Goal: Share content

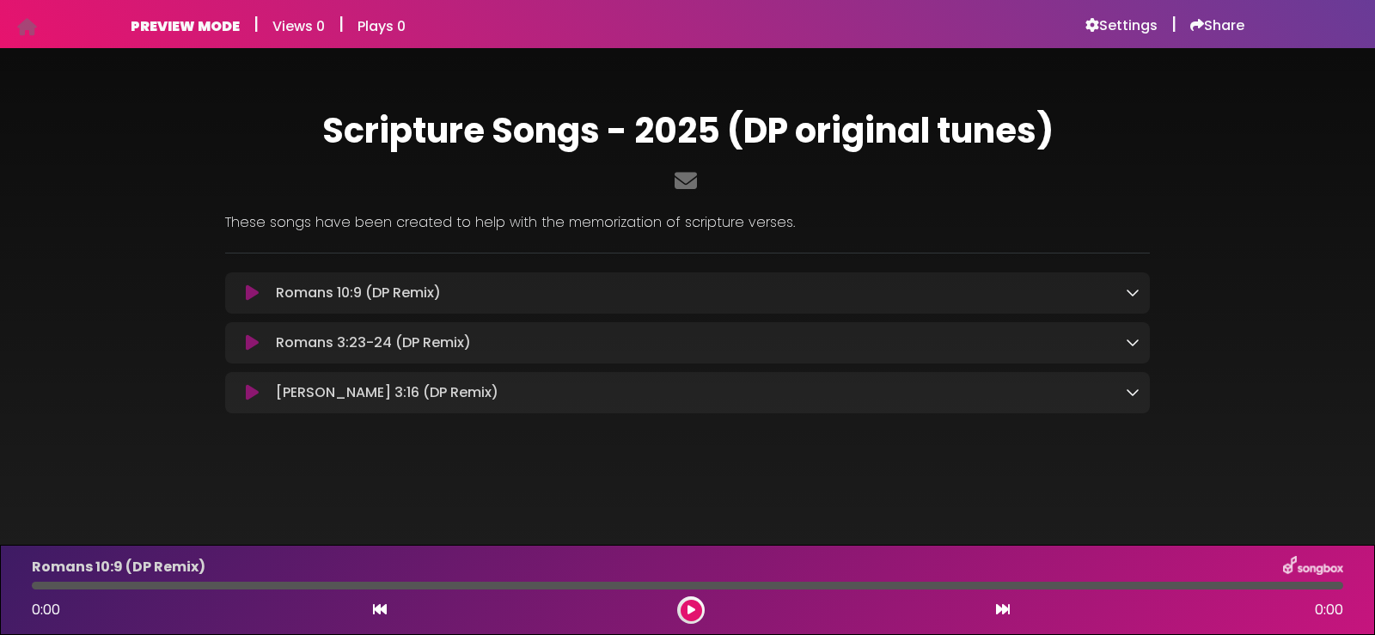
click at [1130, 290] on icon at bounding box center [1133, 292] width 14 height 14
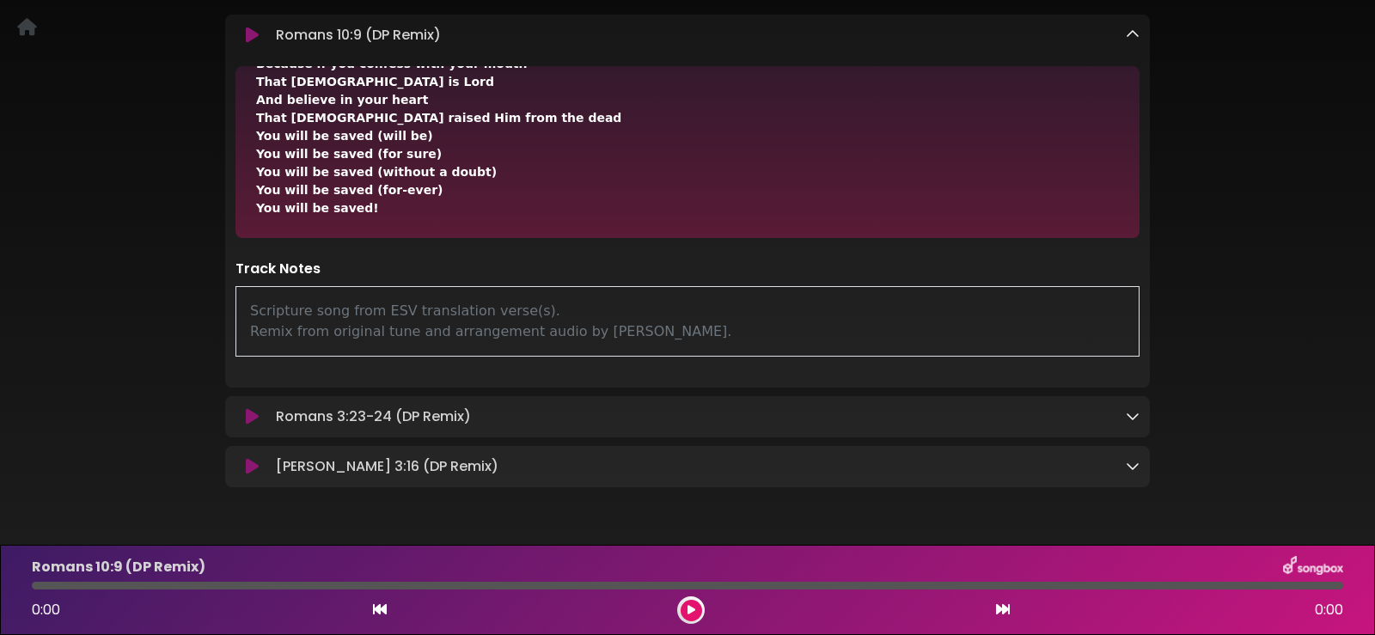
scroll to position [312, 0]
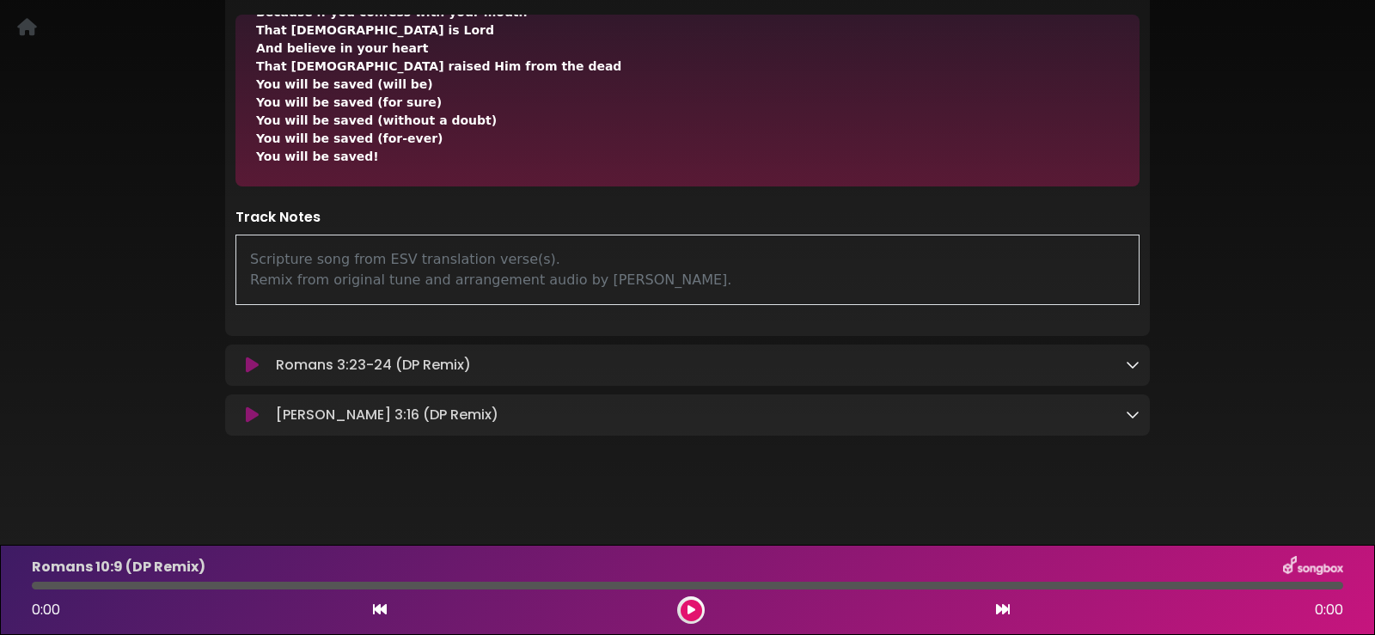
click at [1078, 366] on div "Romans 3:23-24 (DP Remix) Loading Track..." at bounding box center [704, 365] width 870 height 21
click at [440, 363] on p "Romans 3:23-24 (DP Remix) Loading Track..." at bounding box center [373, 365] width 195 height 21
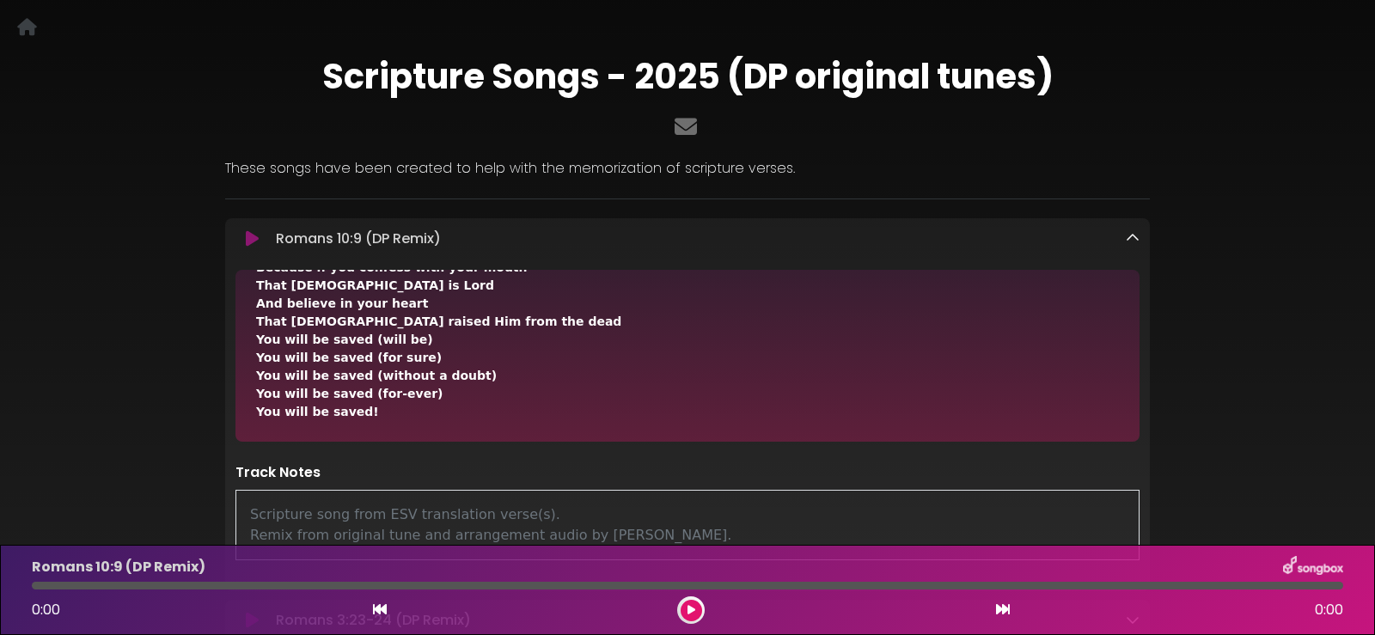
click at [1133, 237] on icon at bounding box center [1133, 238] width 14 height 14
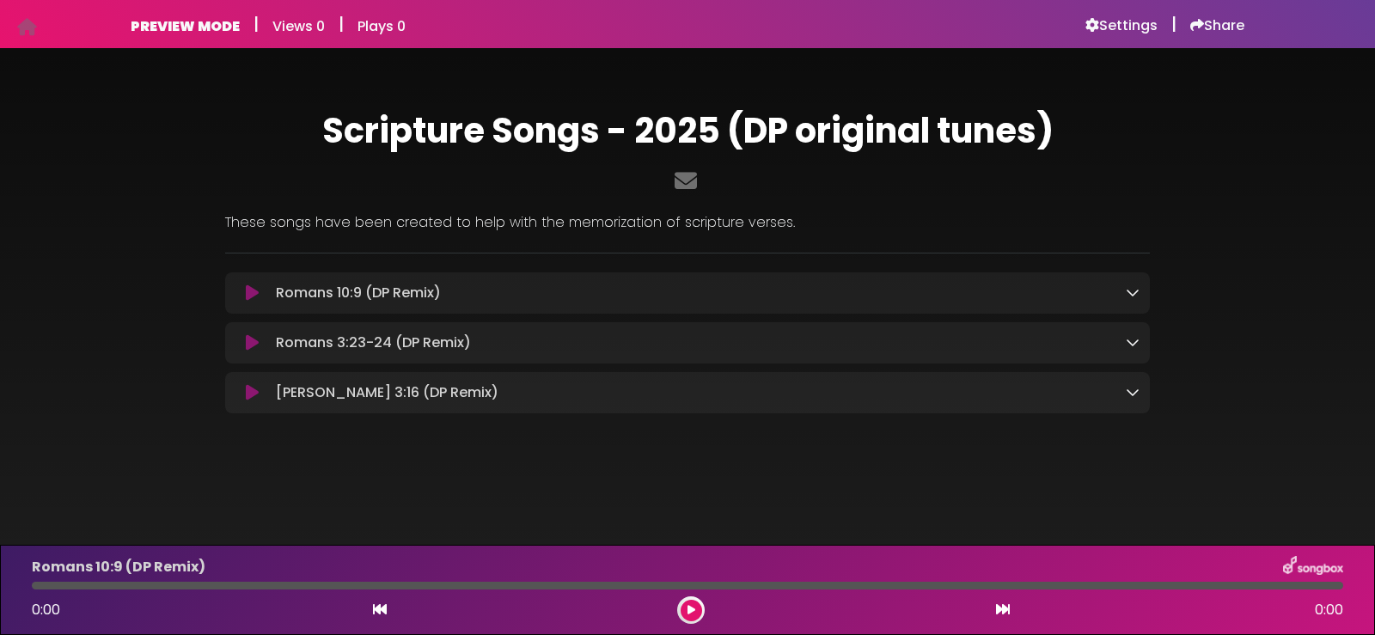
scroll to position [0, 0]
click at [1129, 339] on icon at bounding box center [1133, 342] width 14 height 14
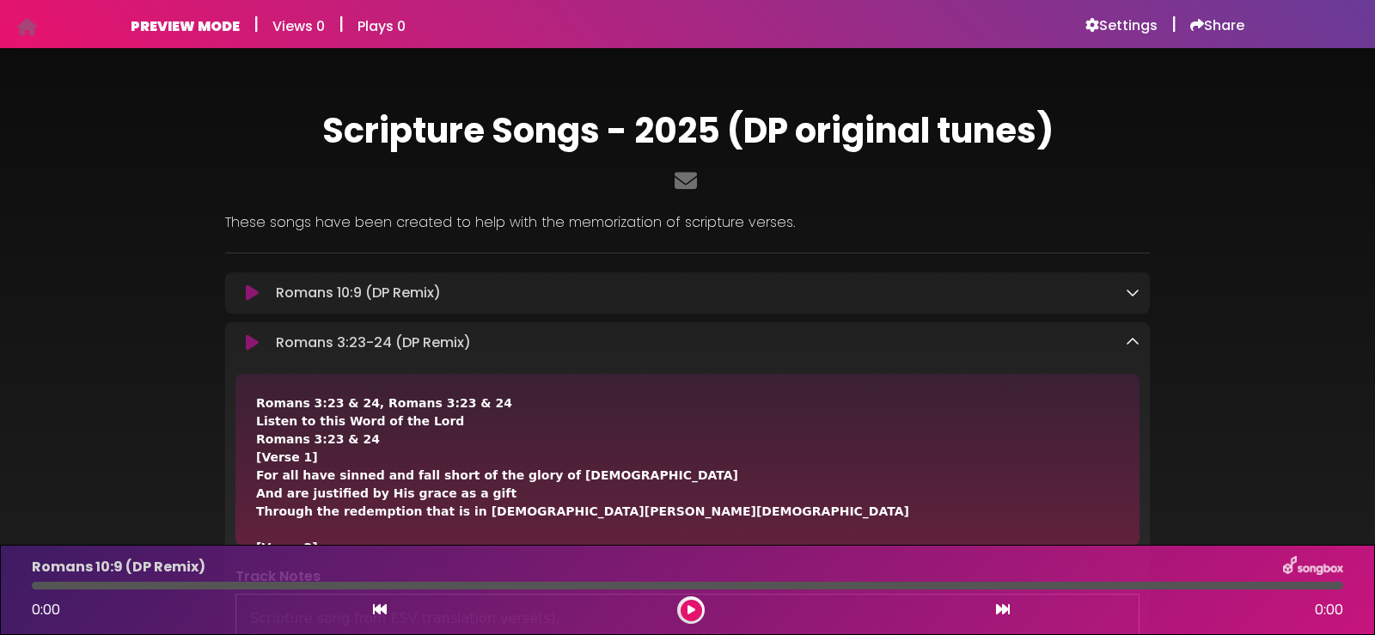
click at [1135, 344] on icon at bounding box center [1133, 342] width 14 height 14
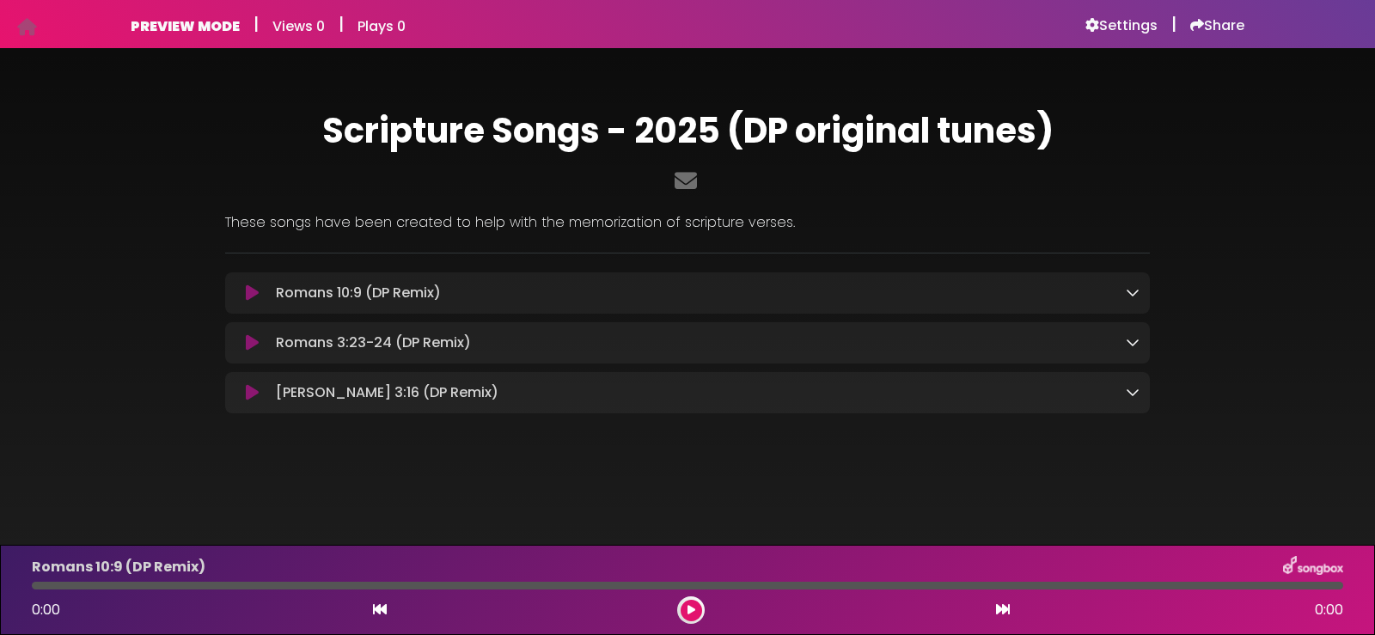
click at [1129, 390] on icon at bounding box center [1133, 392] width 14 height 14
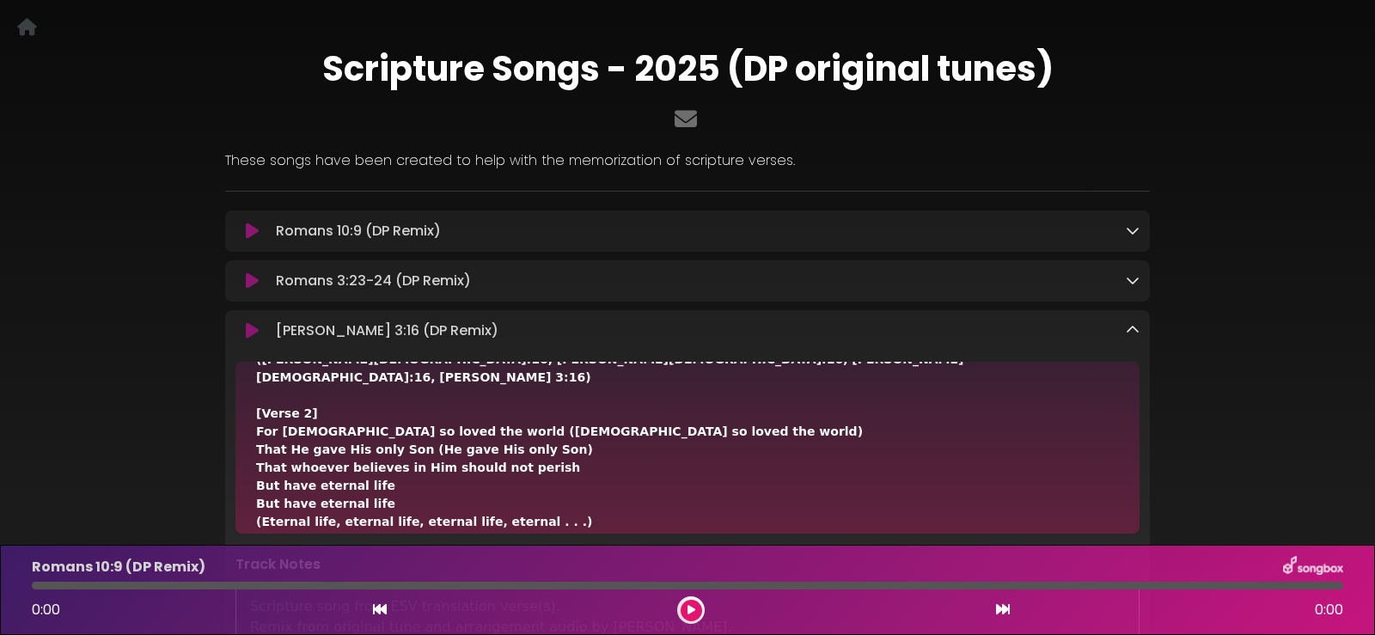
scroll to position [258, 0]
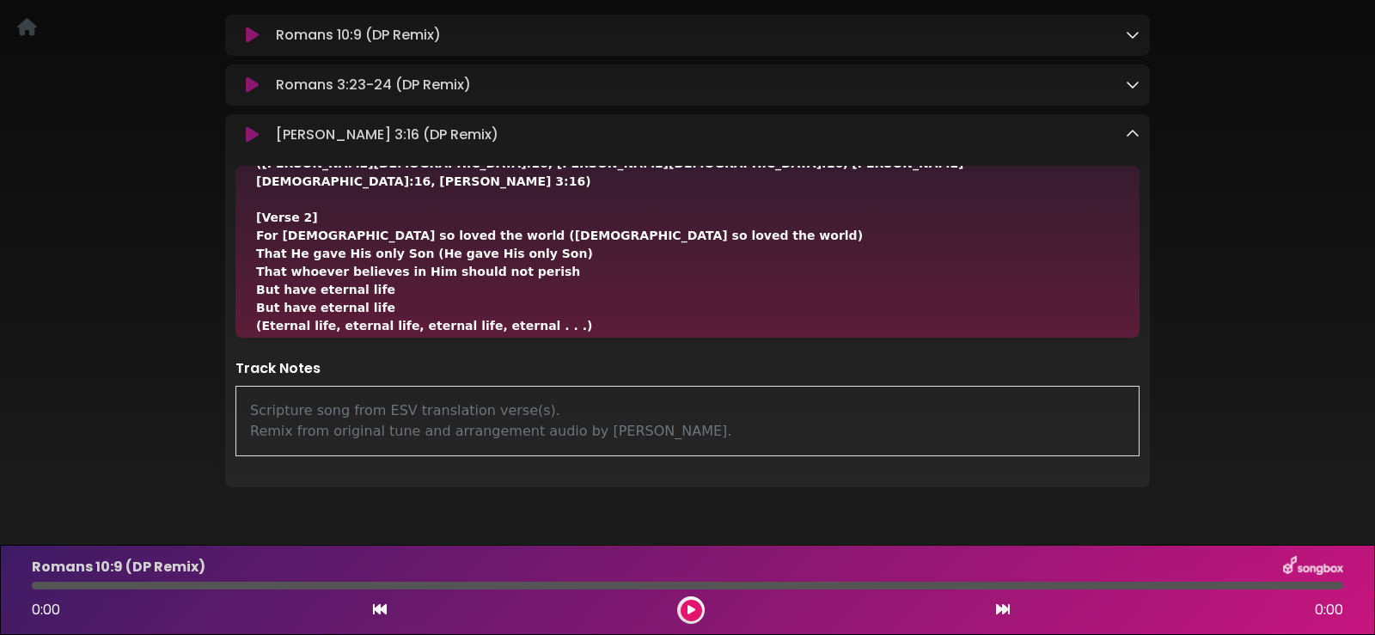
click at [1132, 133] on icon at bounding box center [1133, 134] width 14 height 14
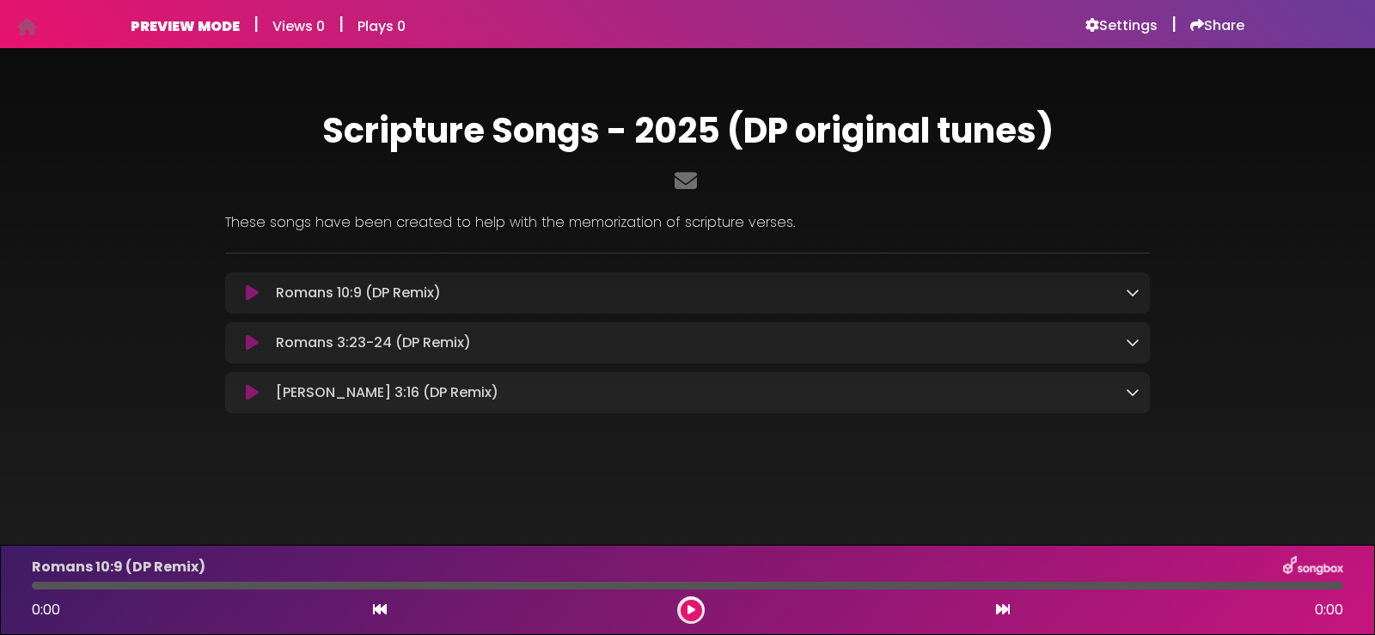
scroll to position [0, 0]
click at [1123, 19] on h6 "Settings" at bounding box center [1121, 25] width 72 height 17
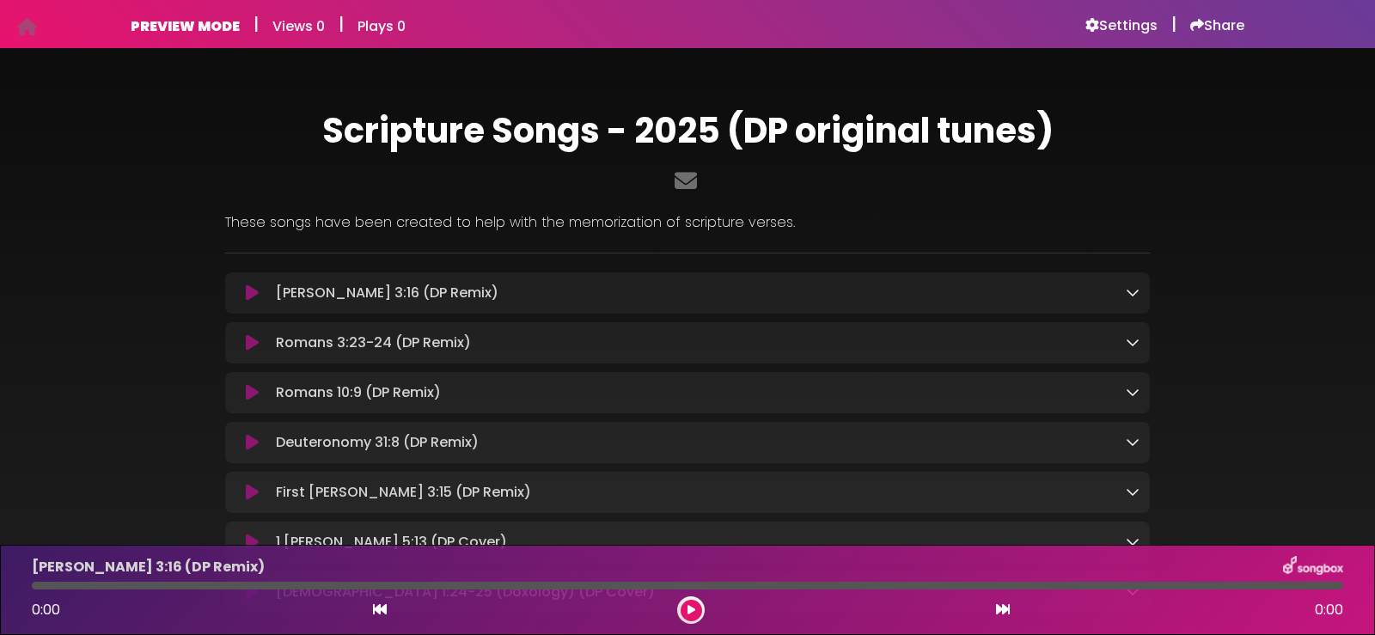
scroll to position [86, 0]
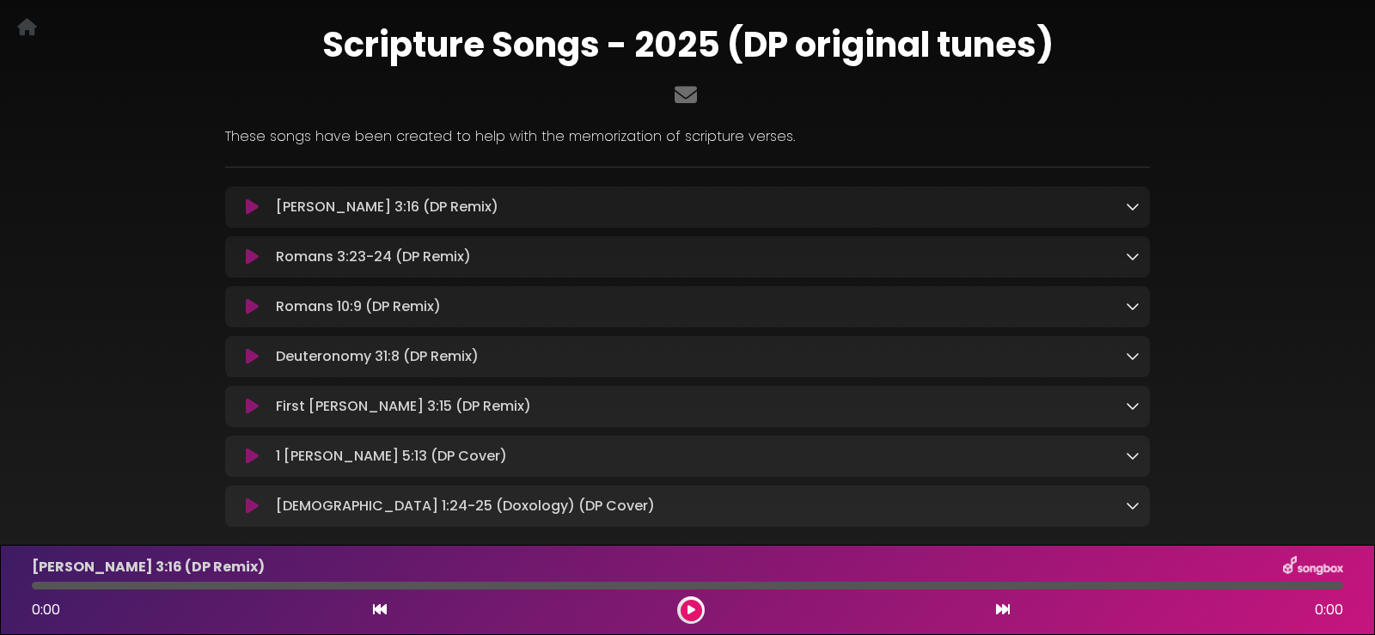
click at [1128, 202] on icon at bounding box center [1133, 206] width 14 height 14
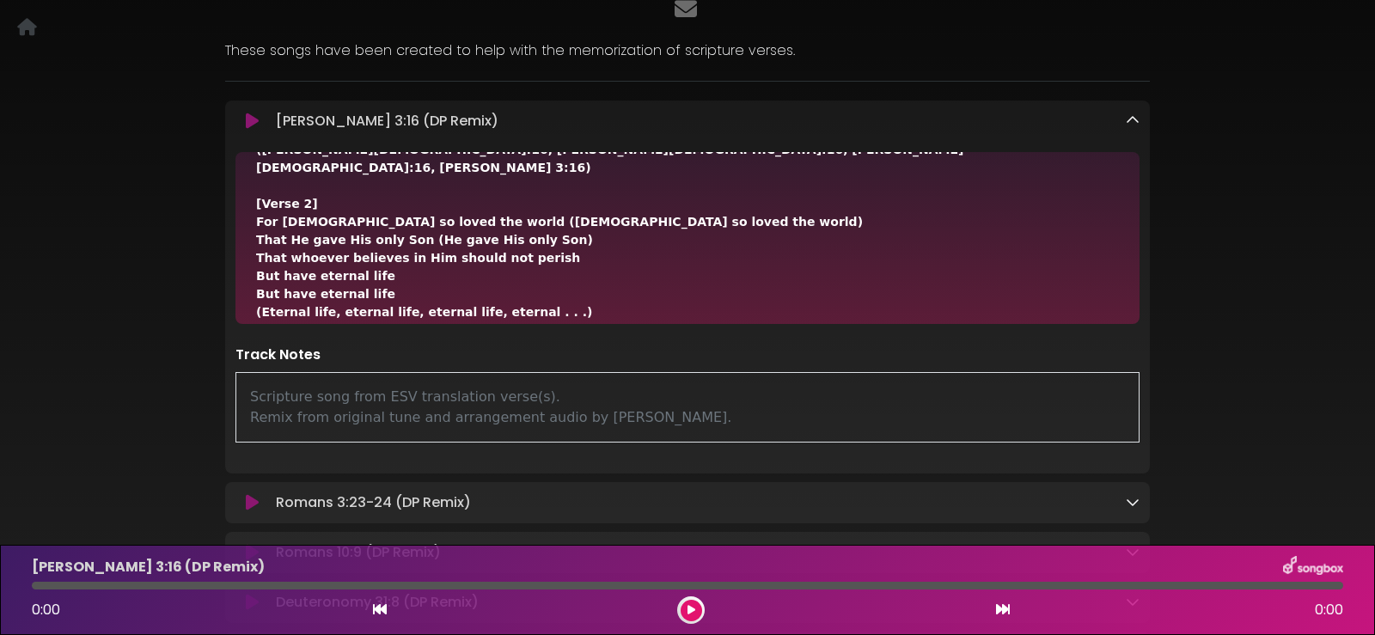
scroll to position [0, 0]
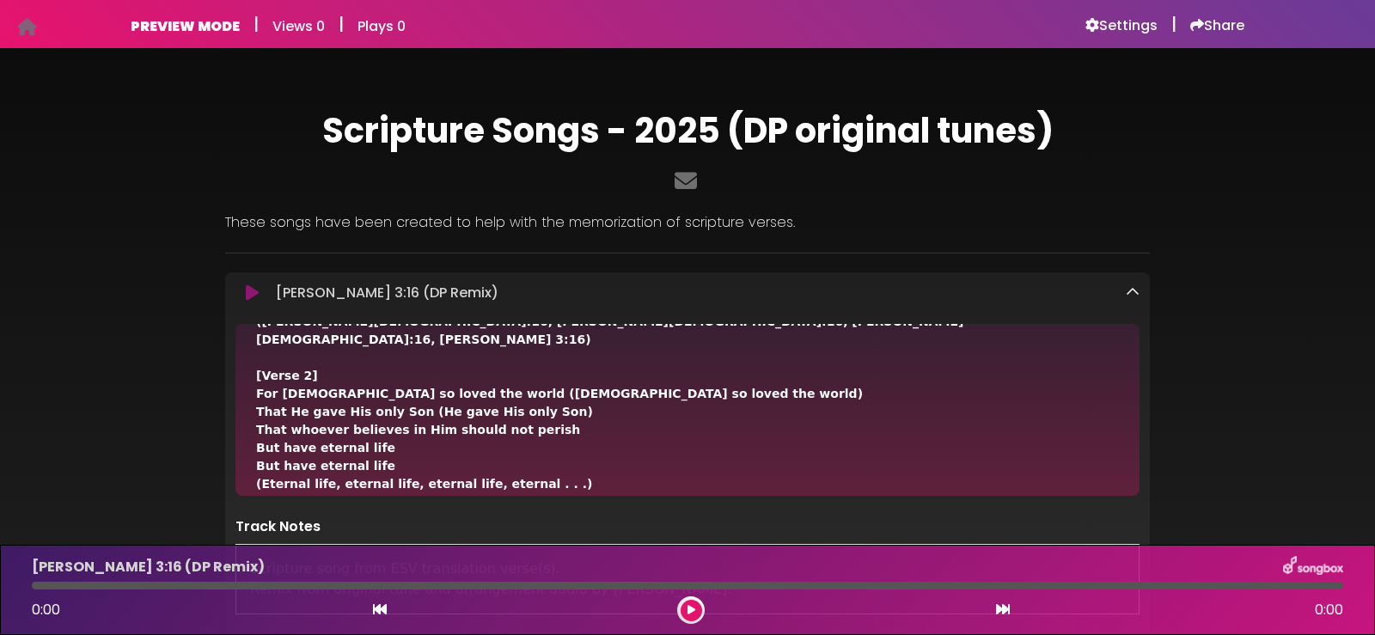
click at [28, 27] on icon at bounding box center [27, 27] width 20 height 1
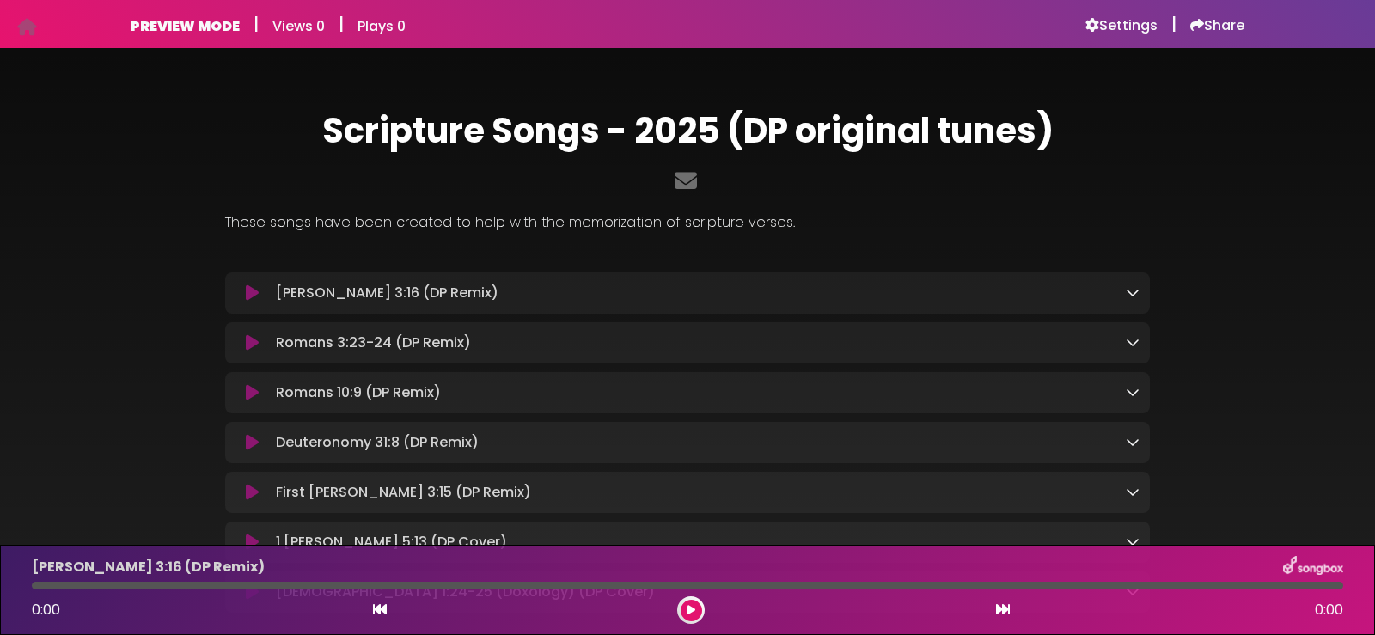
click at [1133, 290] on icon at bounding box center [1133, 292] width 14 height 14
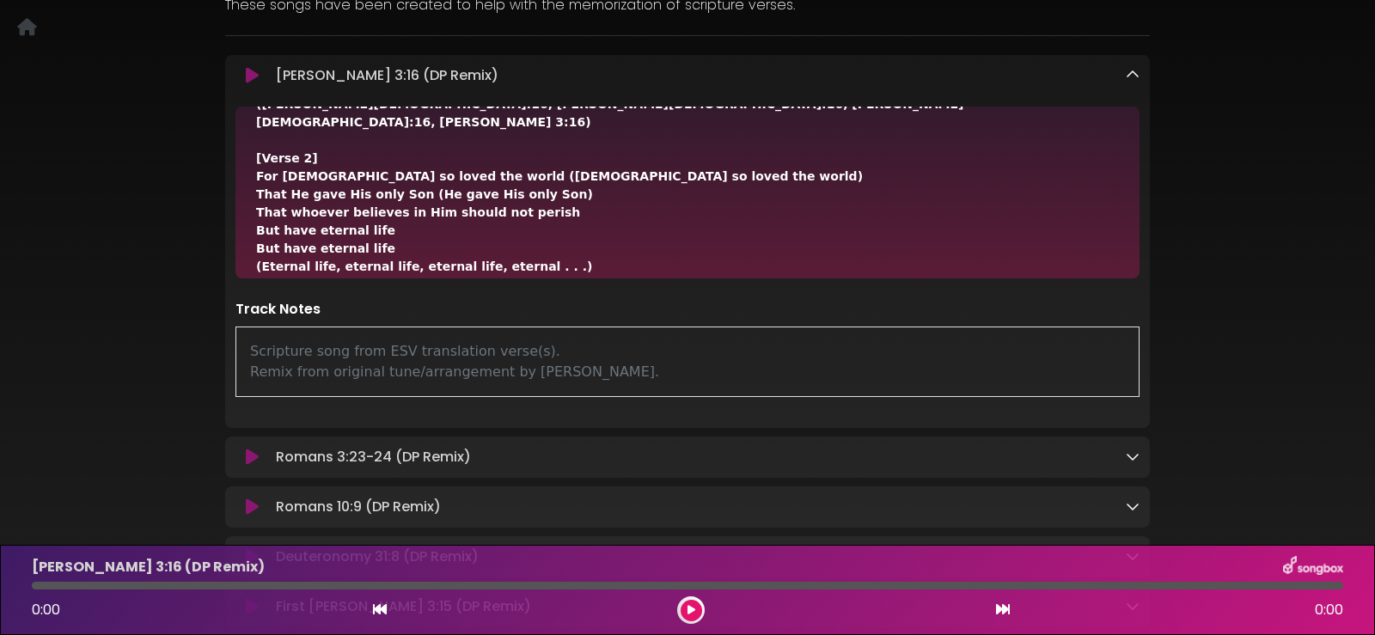
scroll to position [258, 0]
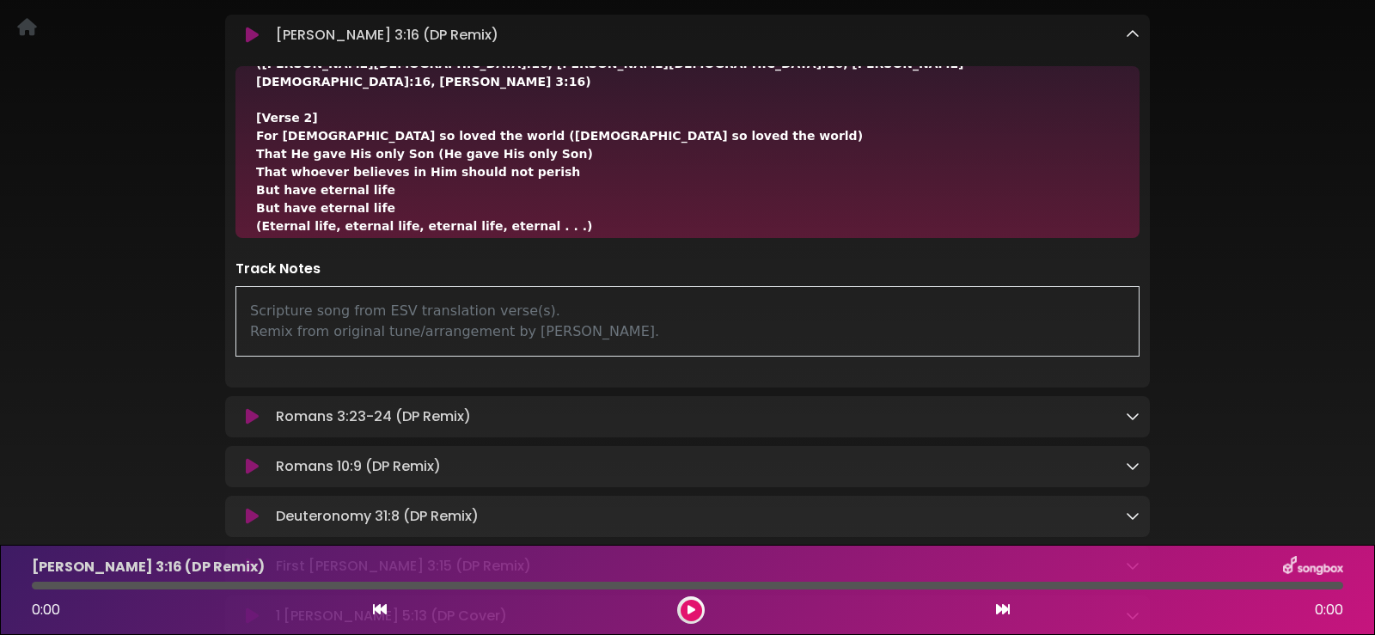
click at [1129, 32] on icon at bounding box center [1133, 34] width 14 height 14
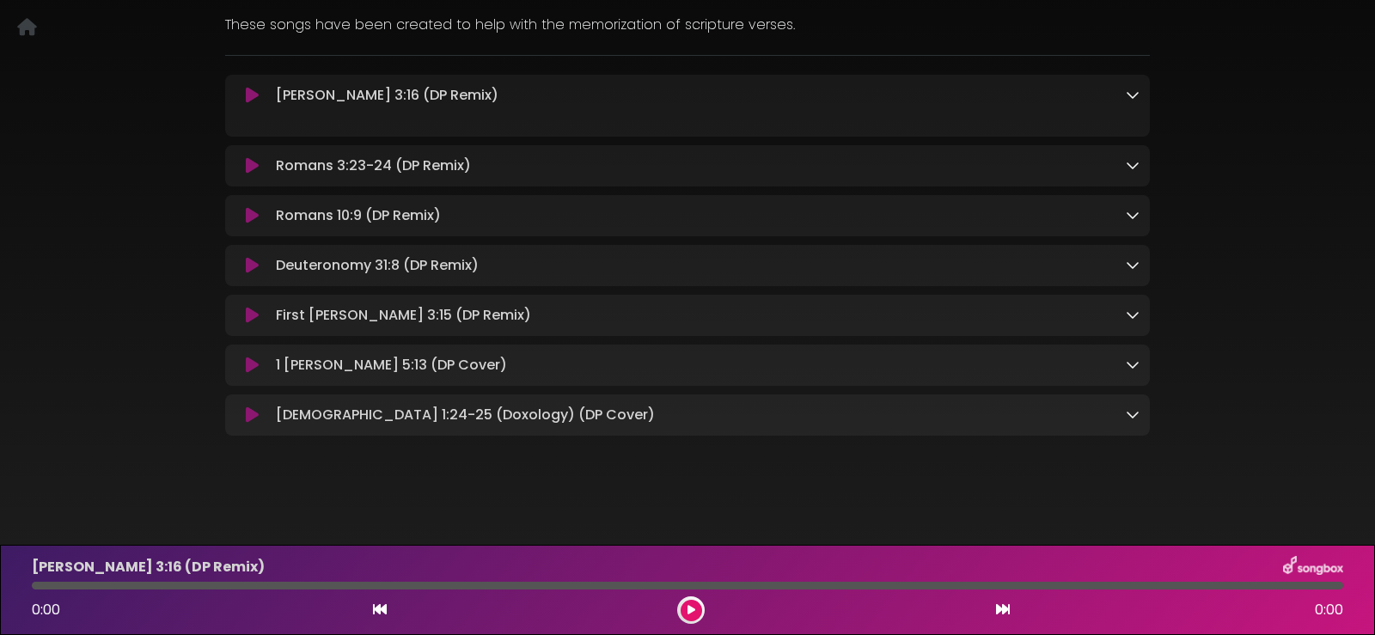
scroll to position [183, 0]
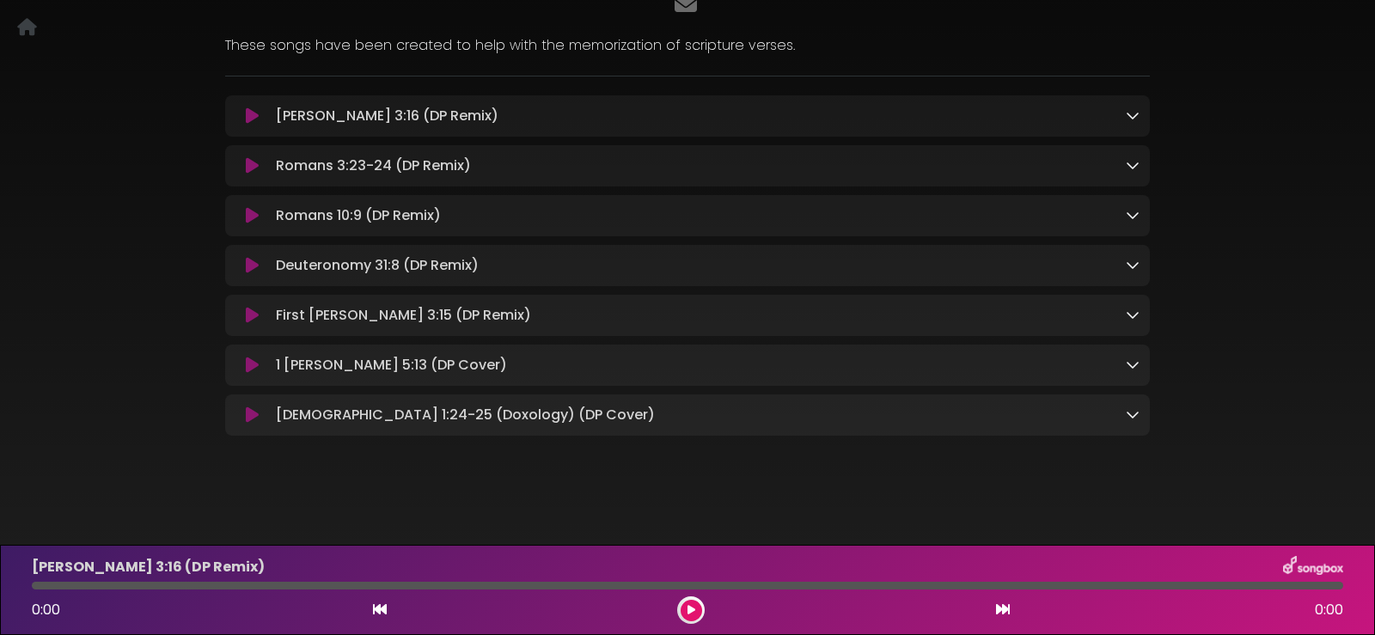
click at [1129, 158] on icon at bounding box center [1133, 165] width 14 height 14
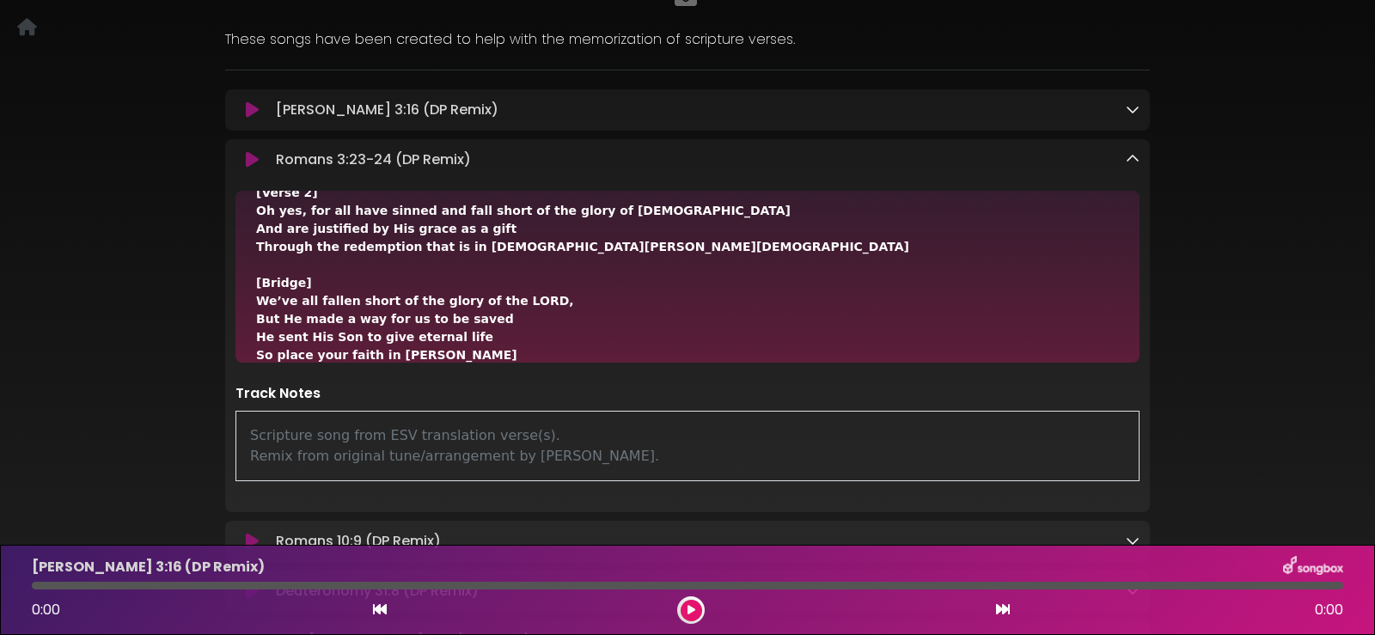
scroll to position [344, 0]
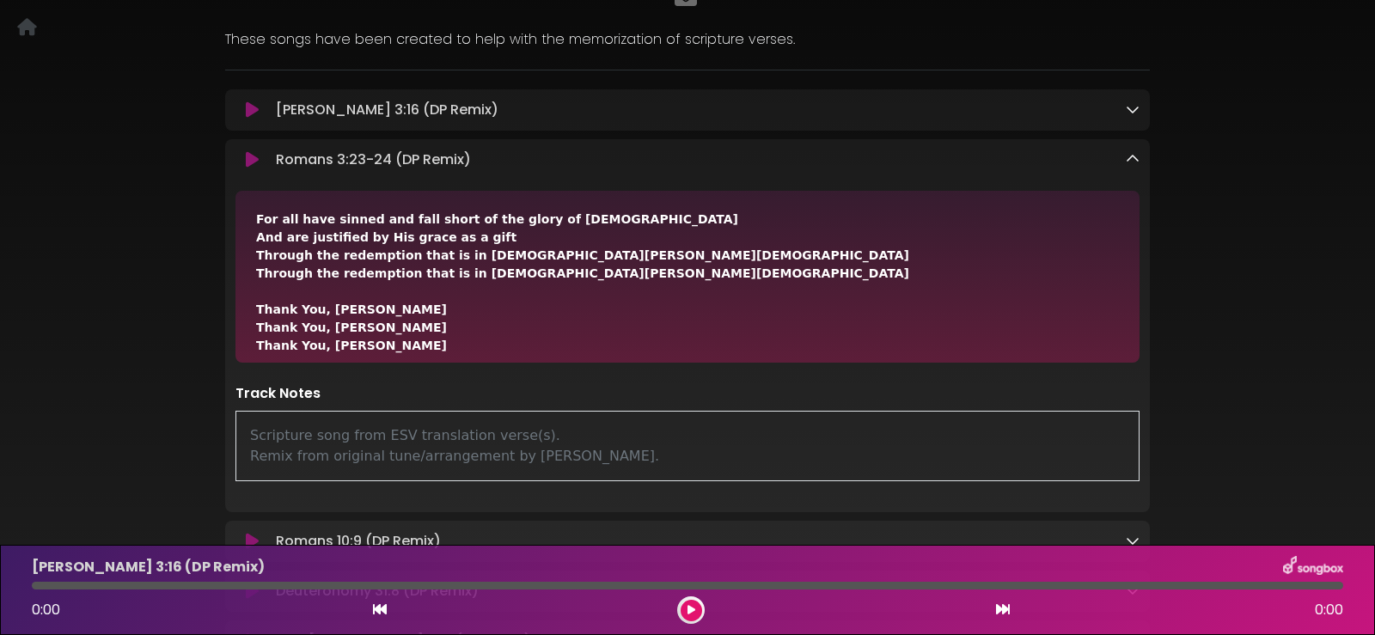
click at [1137, 158] on icon at bounding box center [1133, 159] width 14 height 14
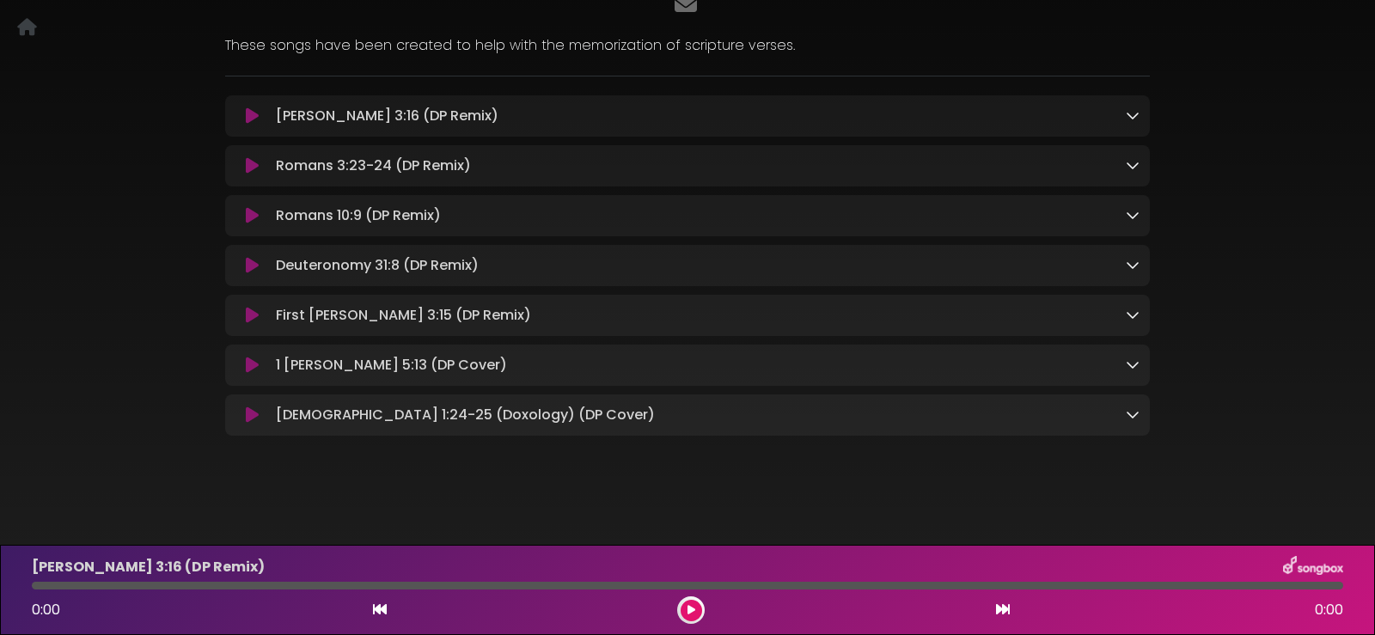
click at [1130, 208] on icon at bounding box center [1133, 215] width 14 height 14
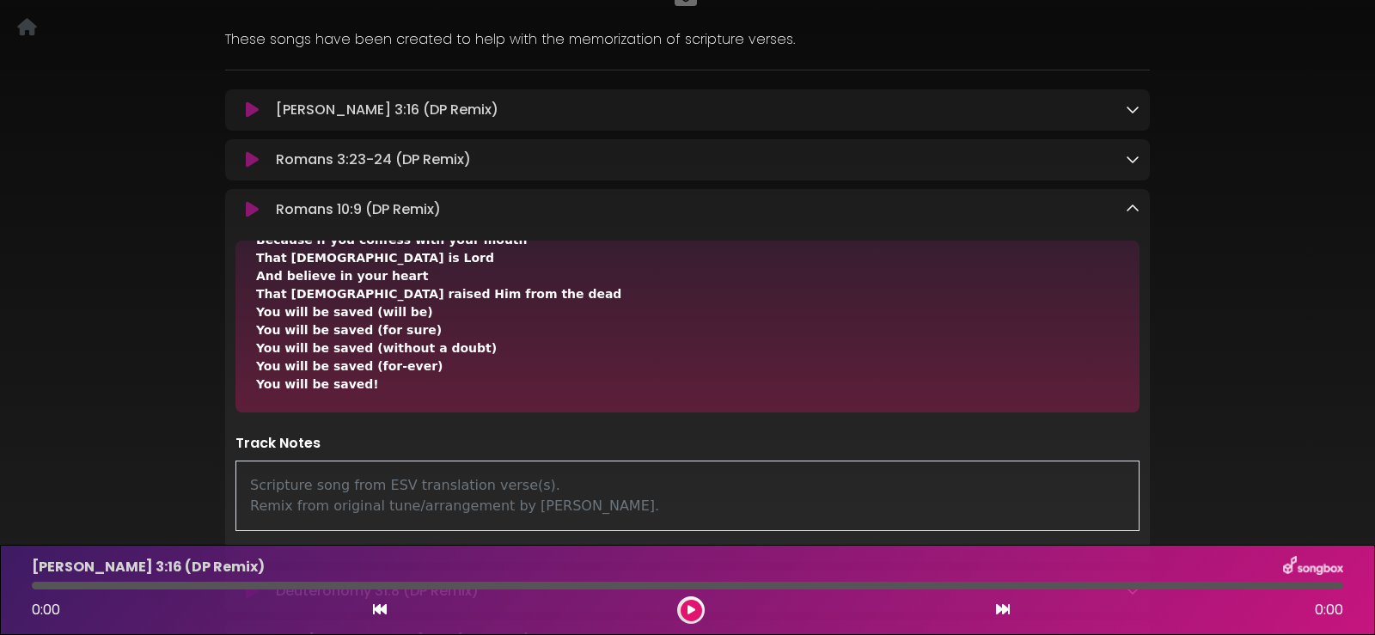
scroll to position [339, 0]
click at [1130, 209] on icon at bounding box center [1133, 209] width 14 height 14
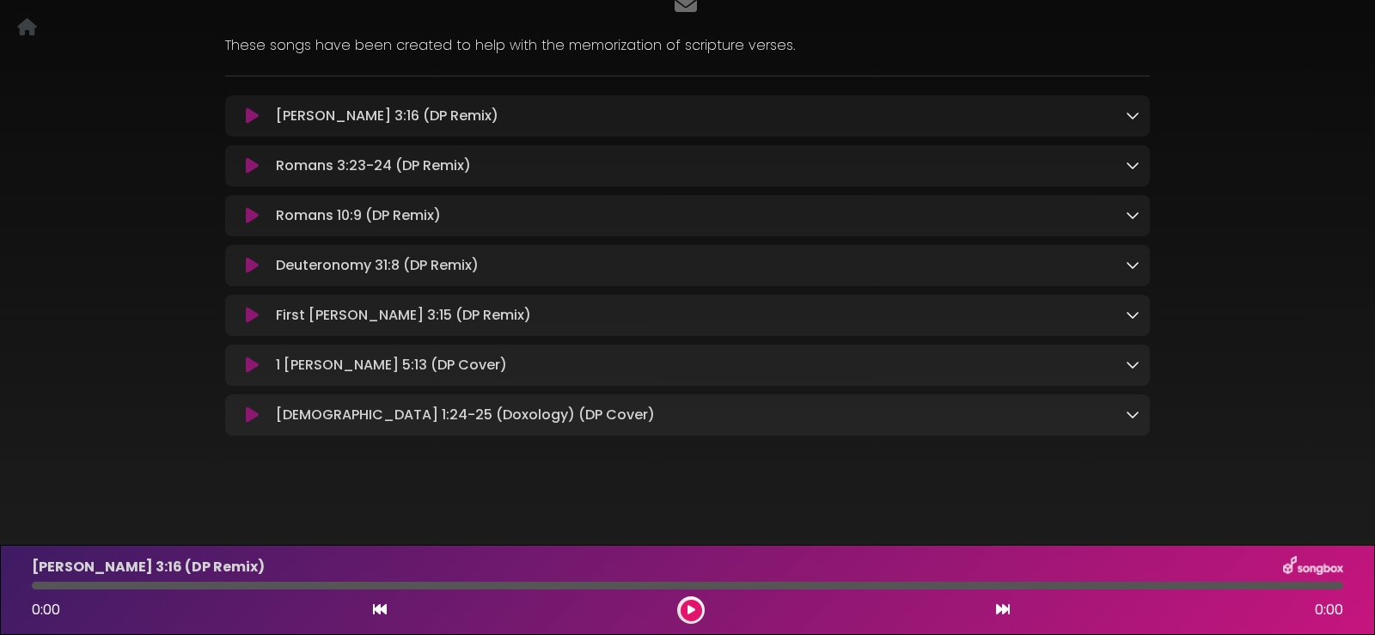
click at [1129, 261] on icon at bounding box center [1133, 265] width 14 height 14
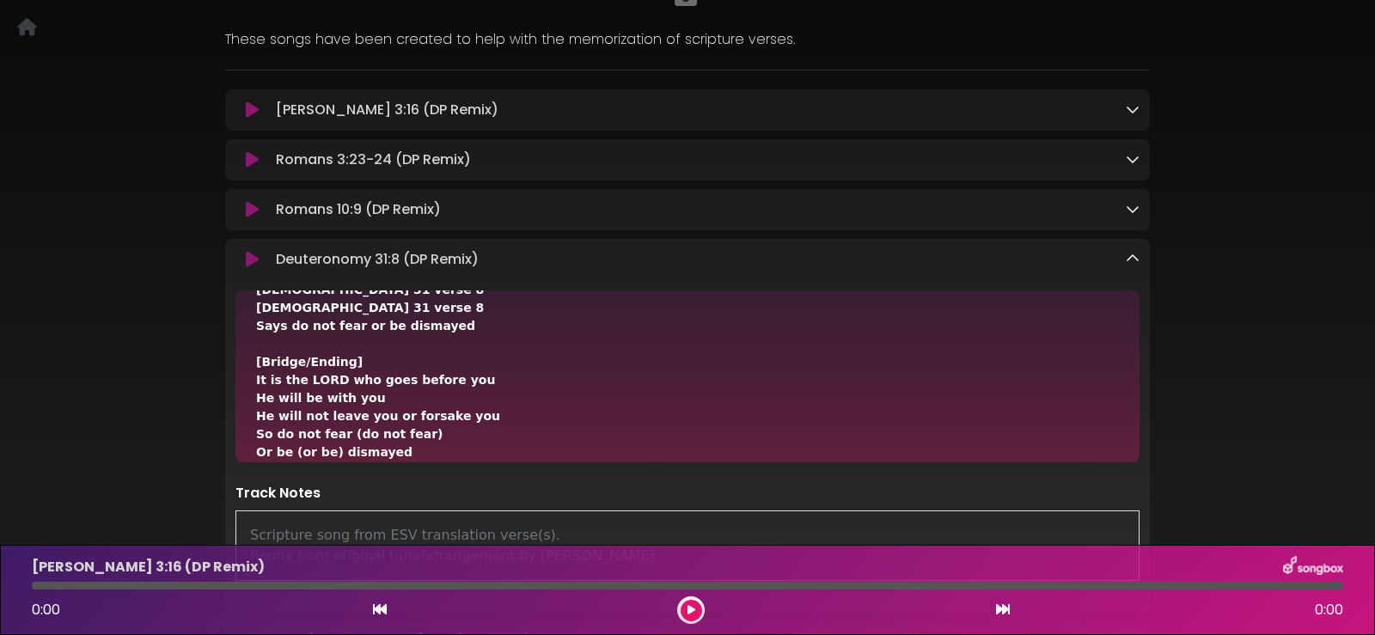
scroll to position [230, 0]
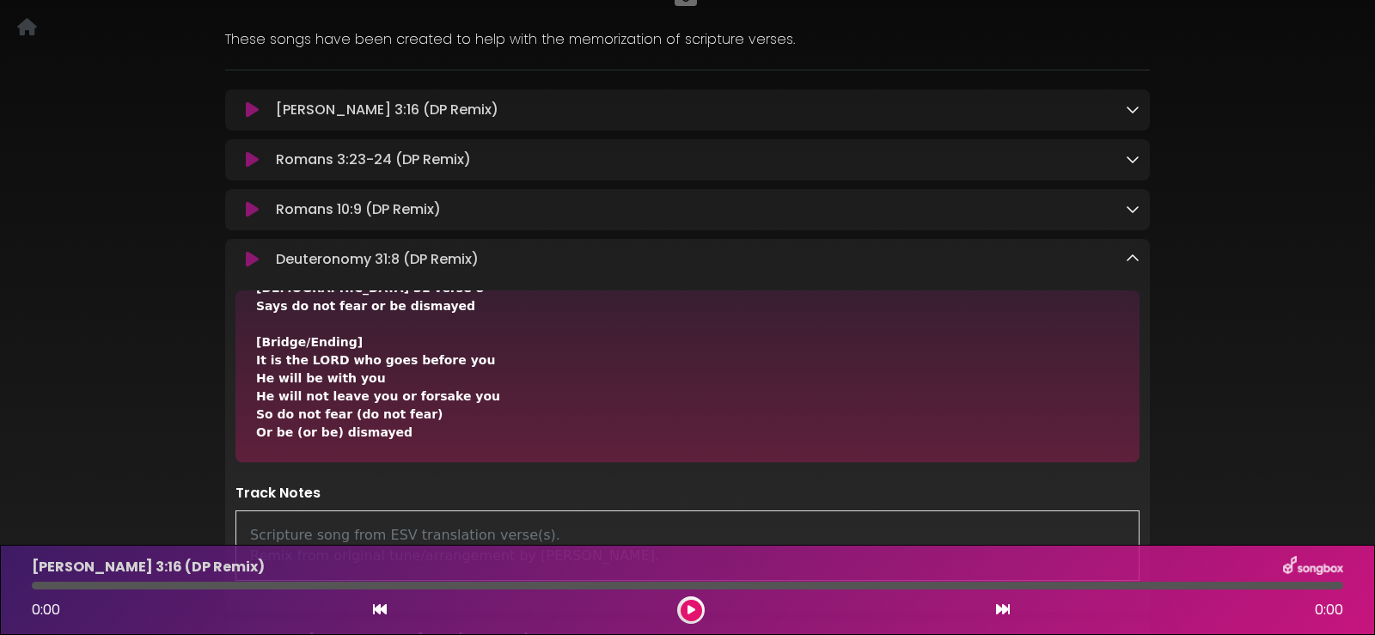
click at [1130, 259] on icon at bounding box center [1133, 259] width 14 height 14
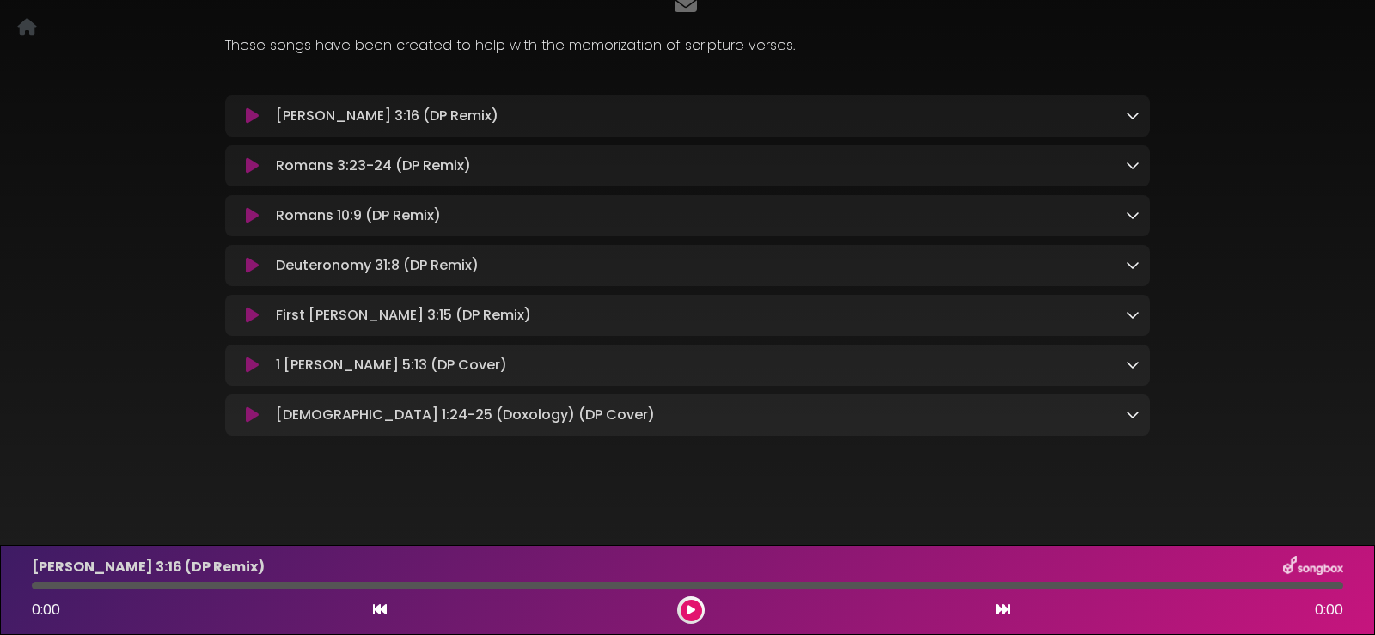
click at [1128, 313] on icon at bounding box center [1133, 315] width 14 height 14
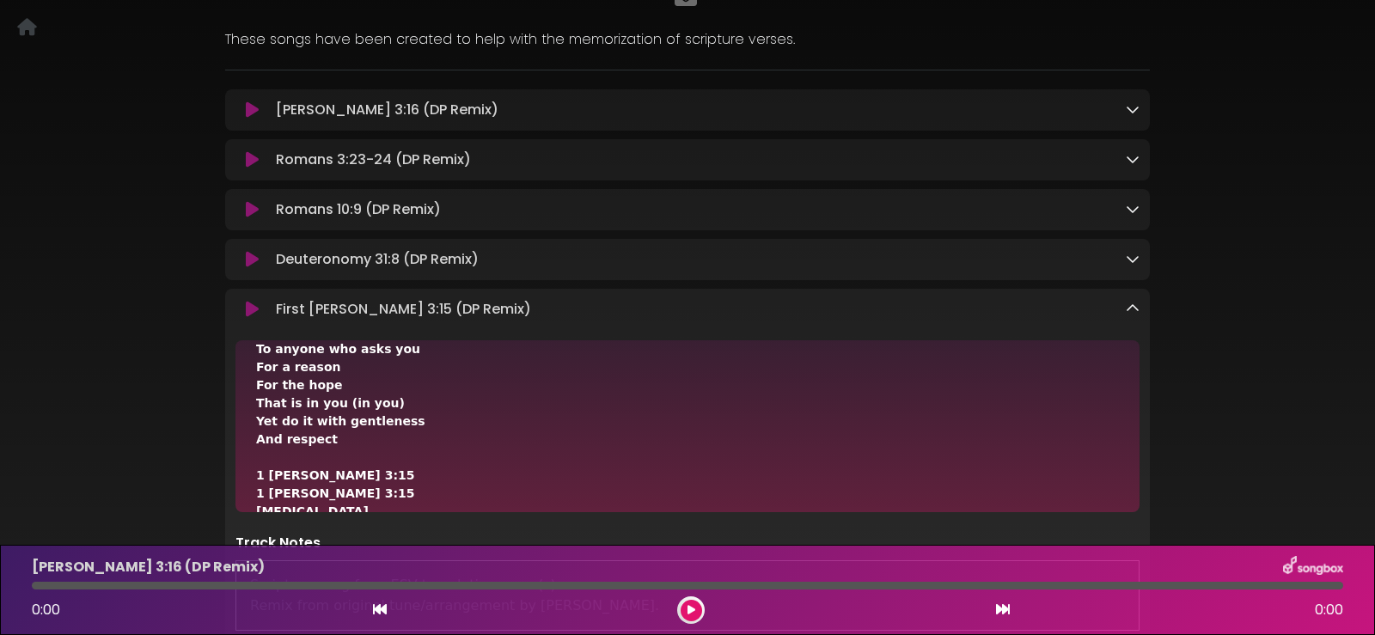
scroll to position [393, 0]
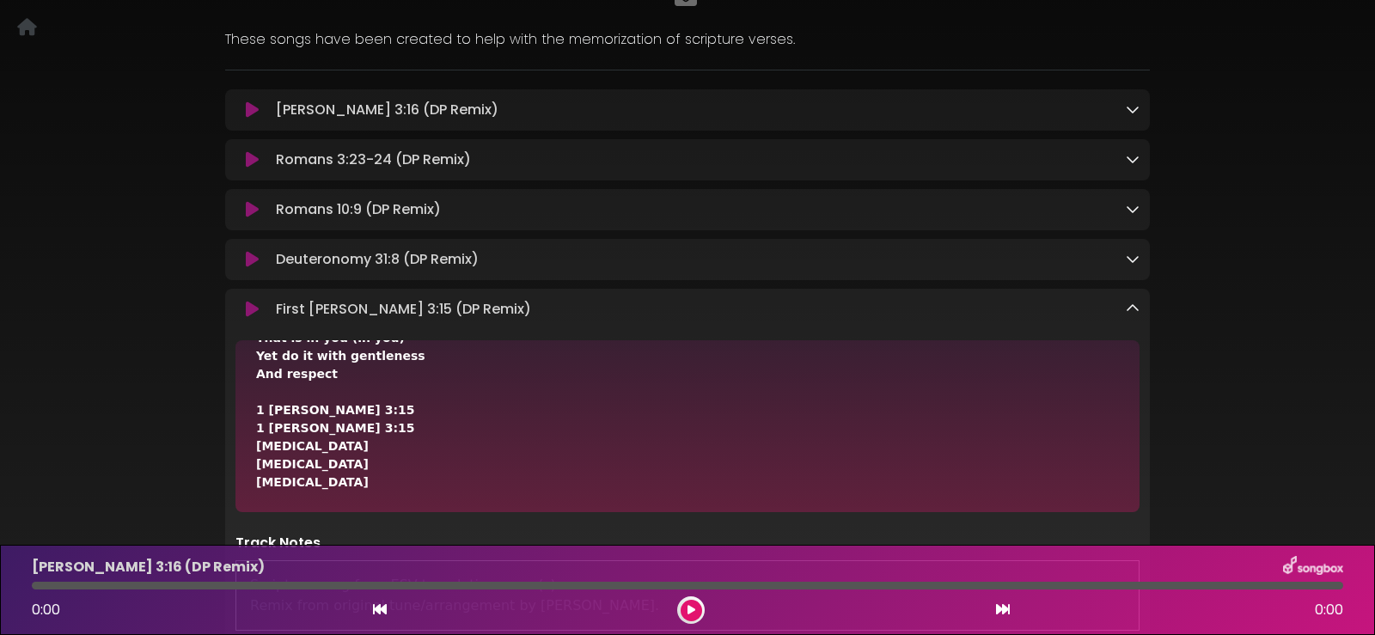
click at [1134, 306] on icon at bounding box center [1133, 309] width 14 height 14
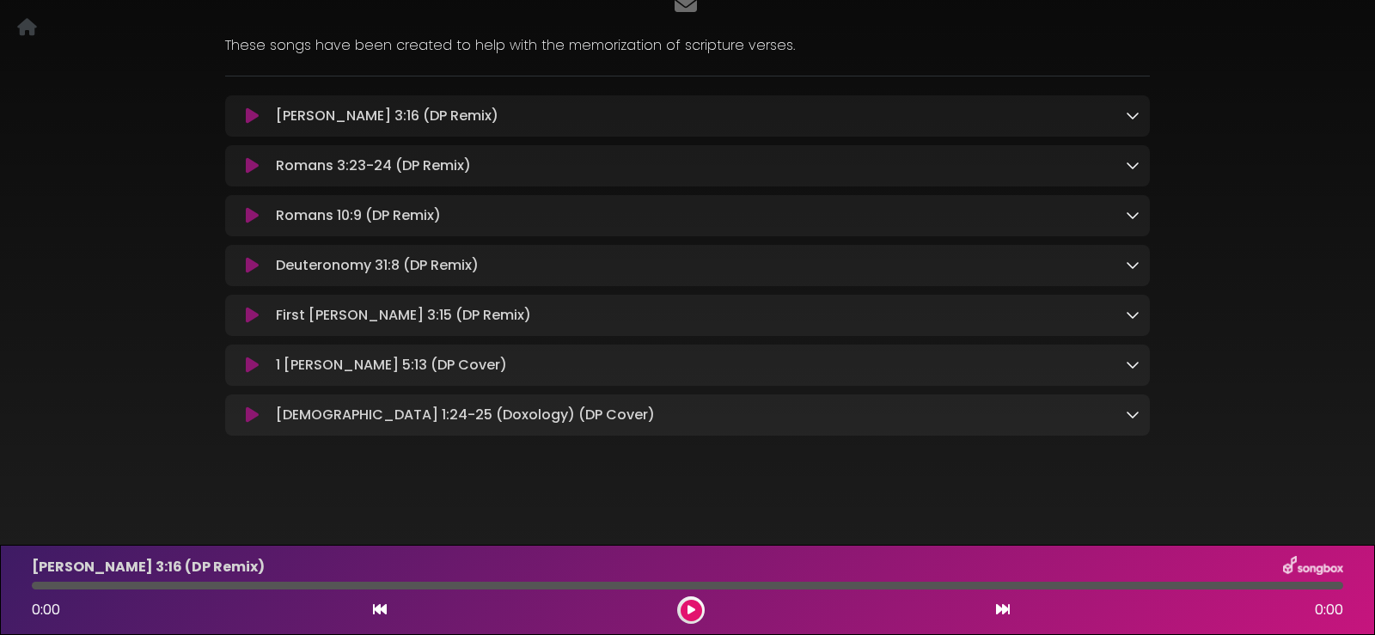
click at [1132, 358] on icon at bounding box center [1133, 364] width 14 height 14
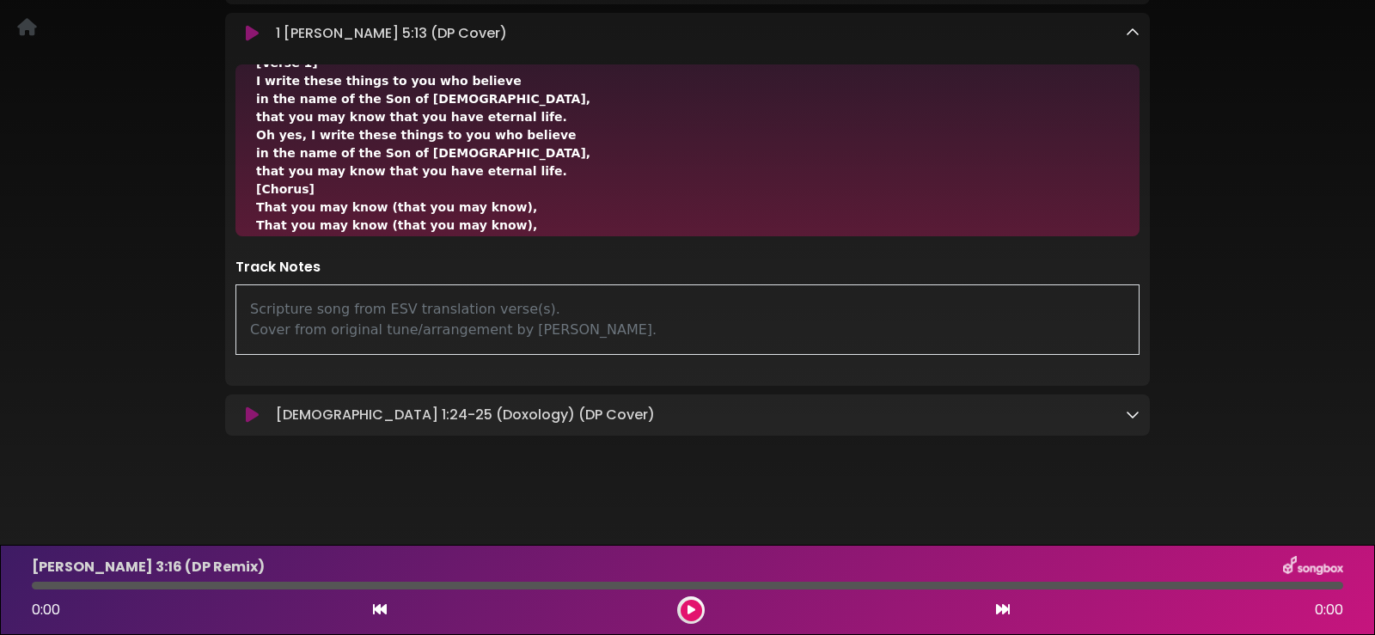
scroll to position [0, 0]
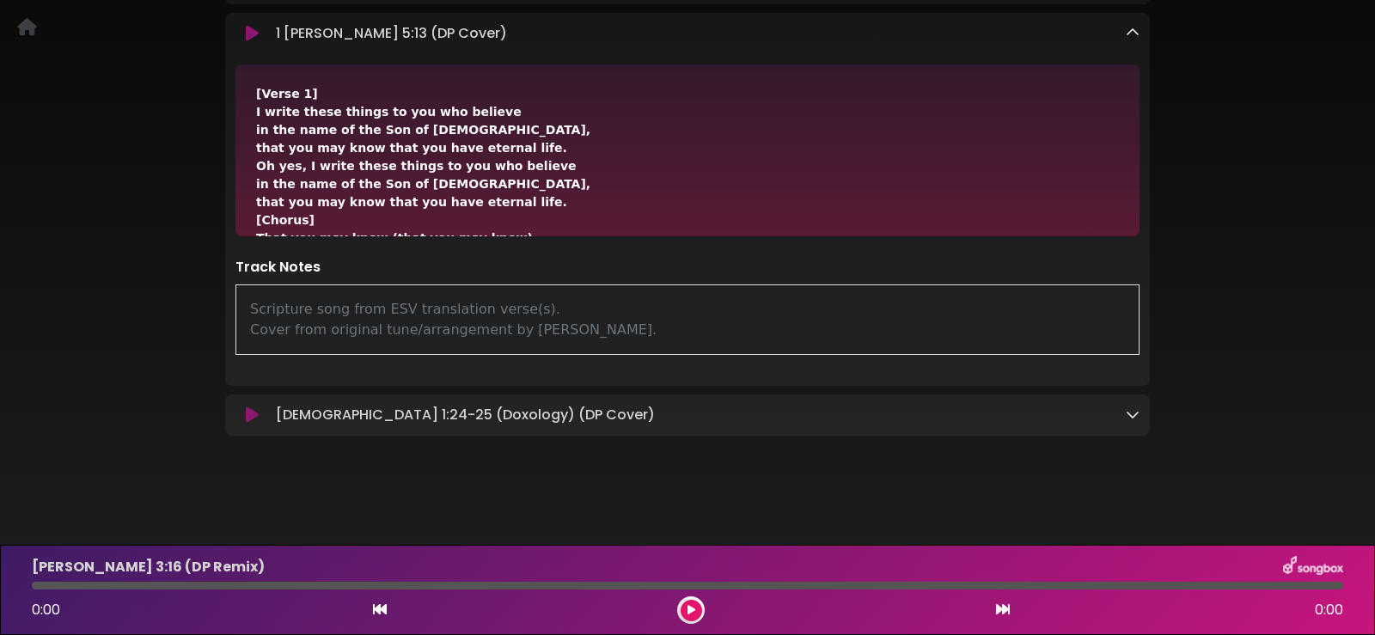
click at [1127, 29] on icon at bounding box center [1133, 33] width 14 height 14
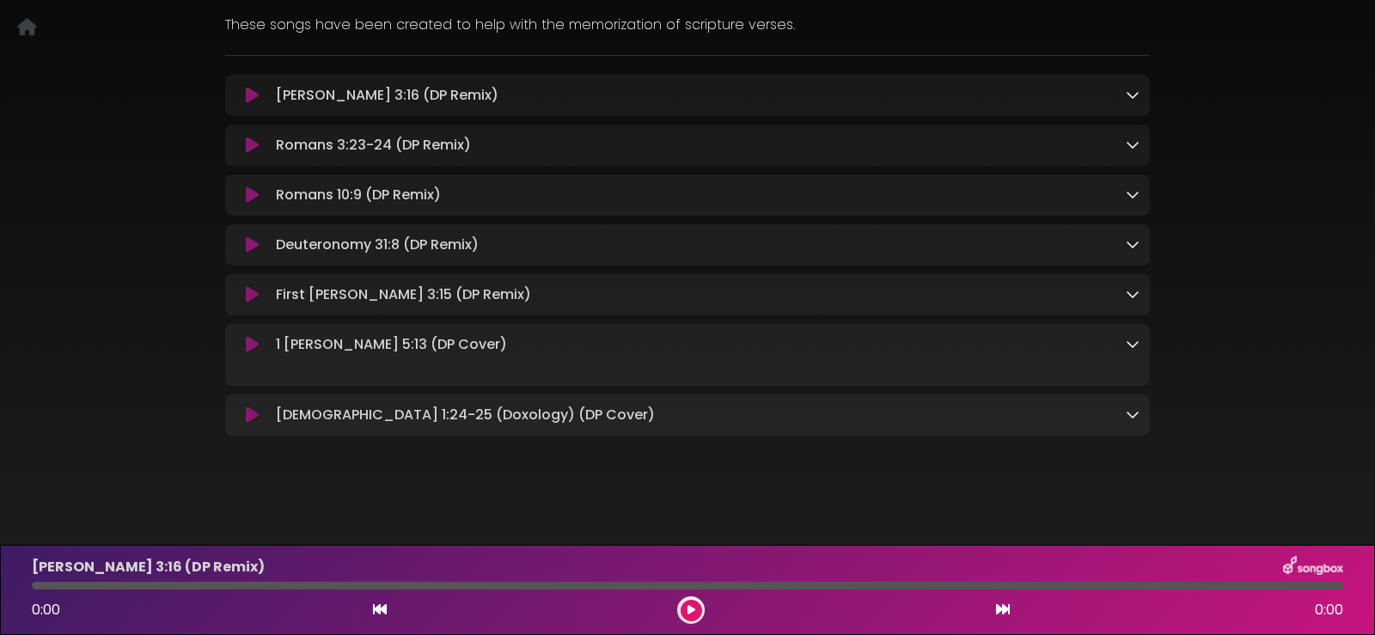
scroll to position [183, 0]
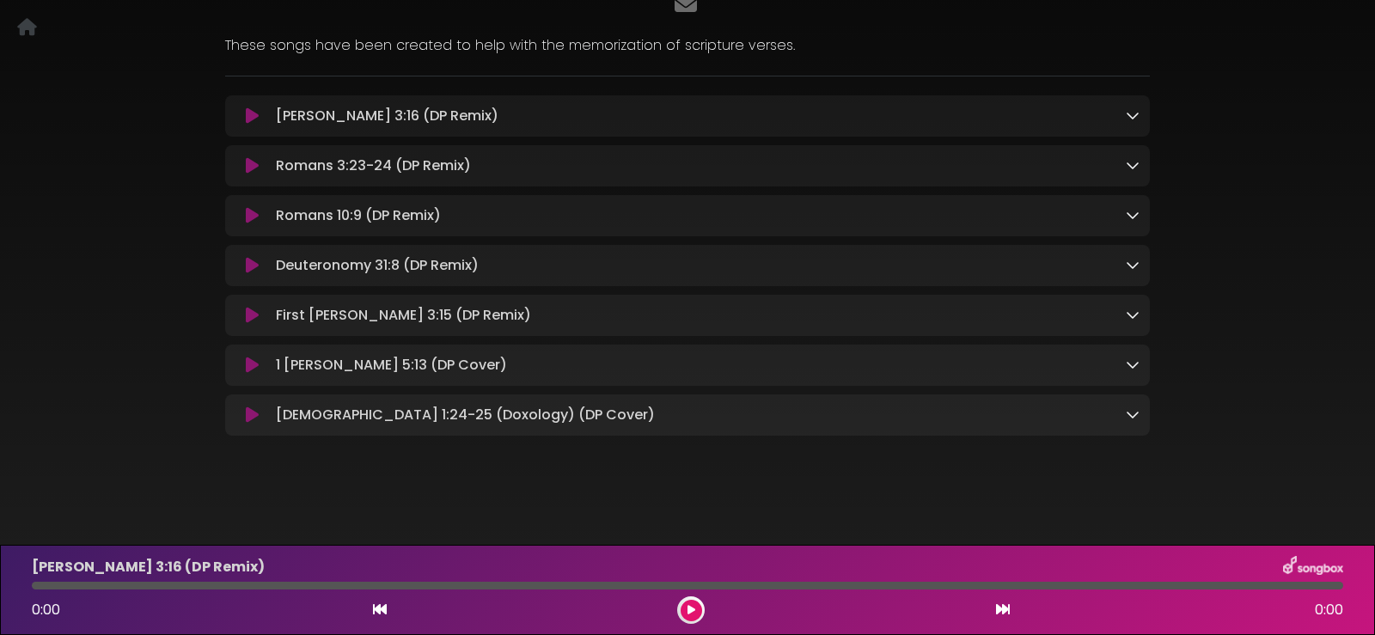
click at [1128, 358] on icon at bounding box center [1133, 364] width 14 height 14
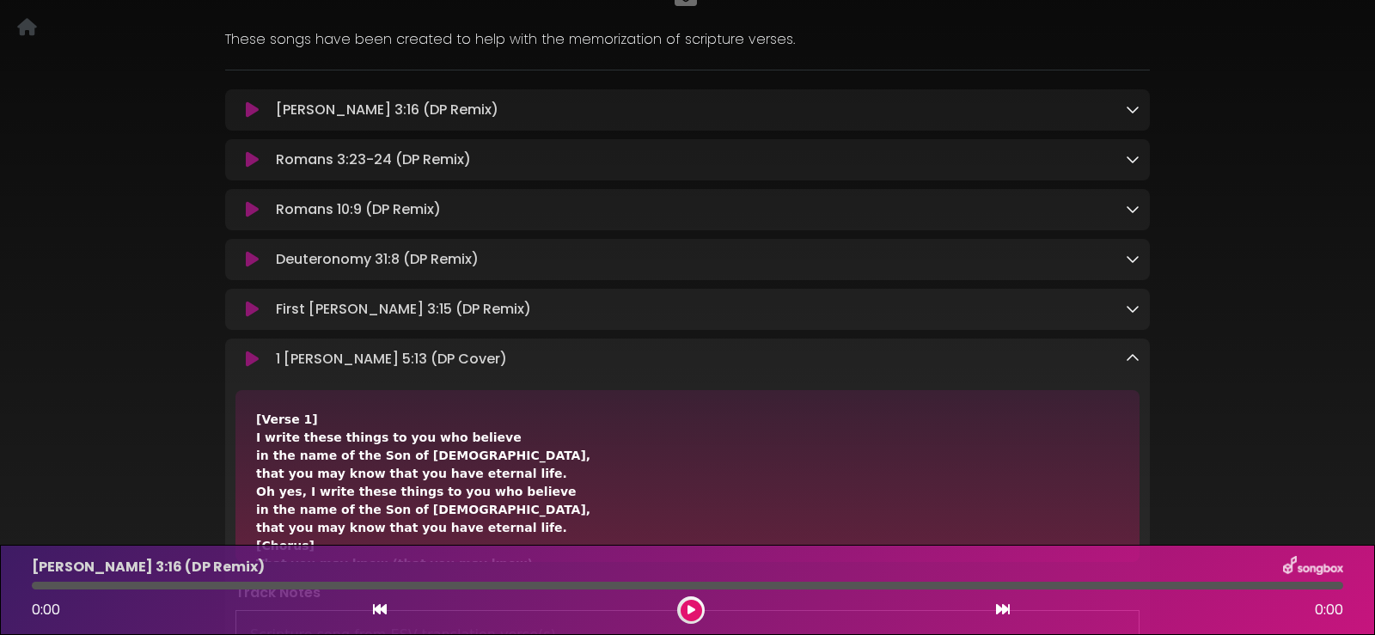
scroll to position [515, 0]
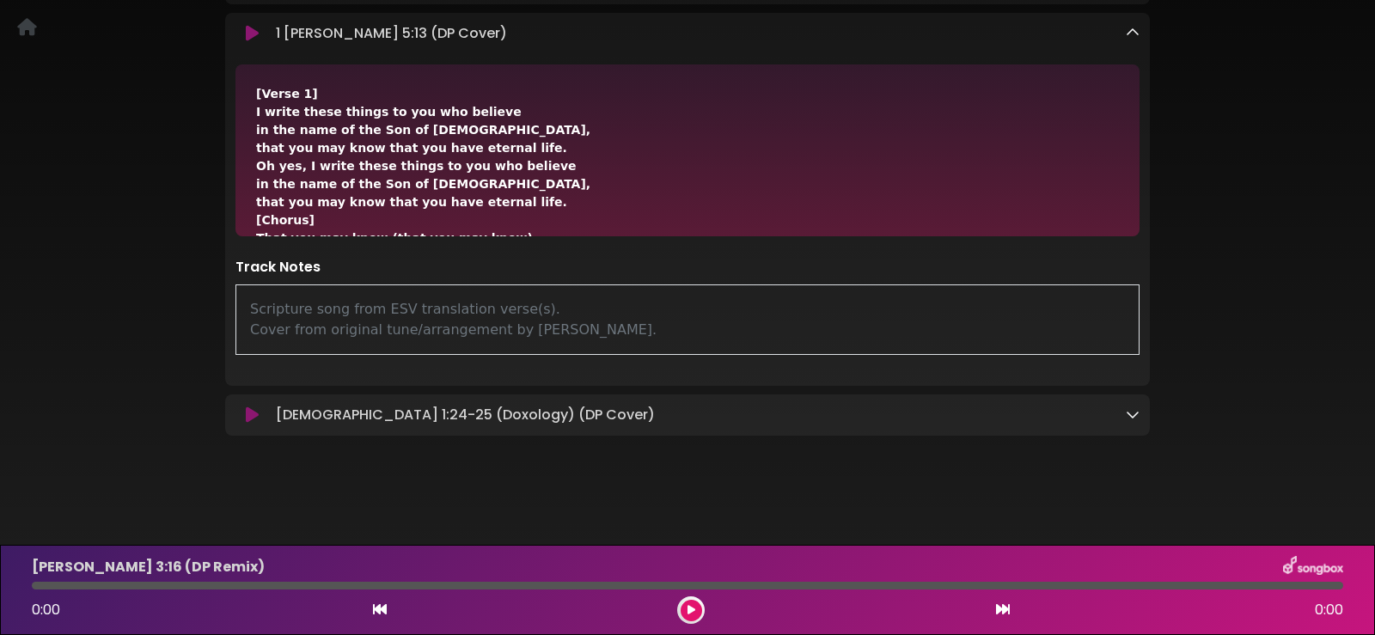
click at [1131, 28] on icon at bounding box center [1133, 33] width 14 height 14
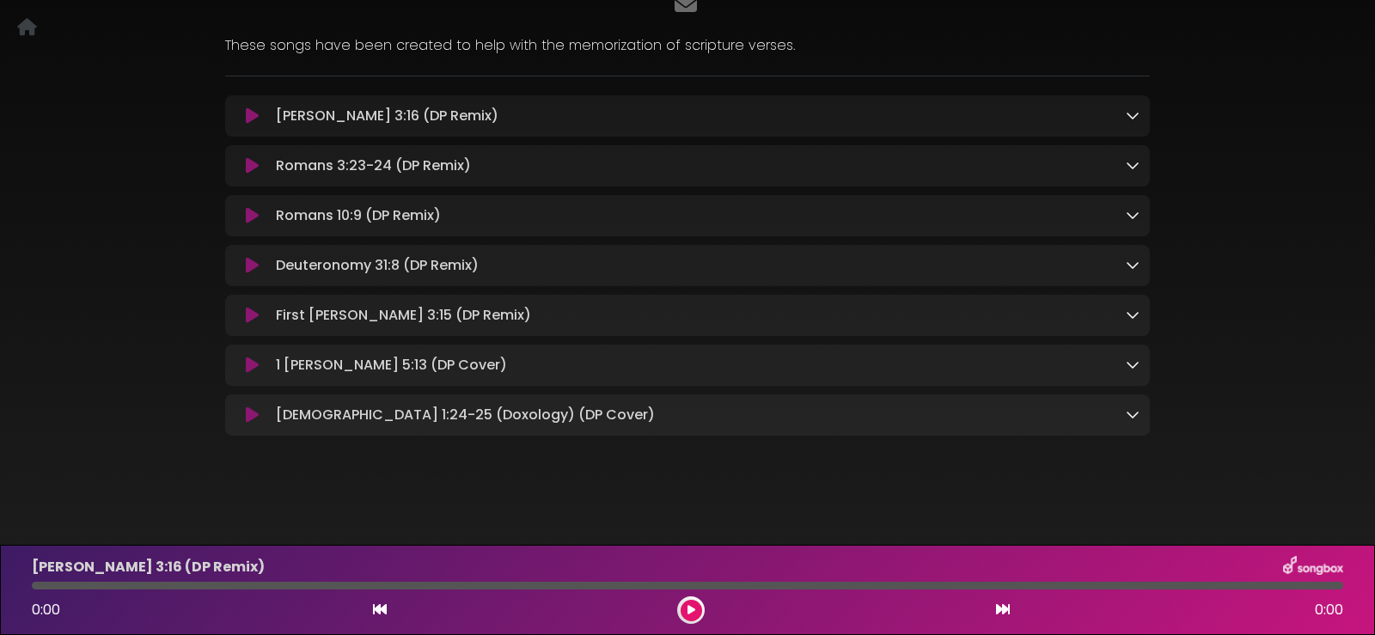
scroll to position [183, 0]
click at [1129, 413] on icon at bounding box center [1133, 414] width 14 height 14
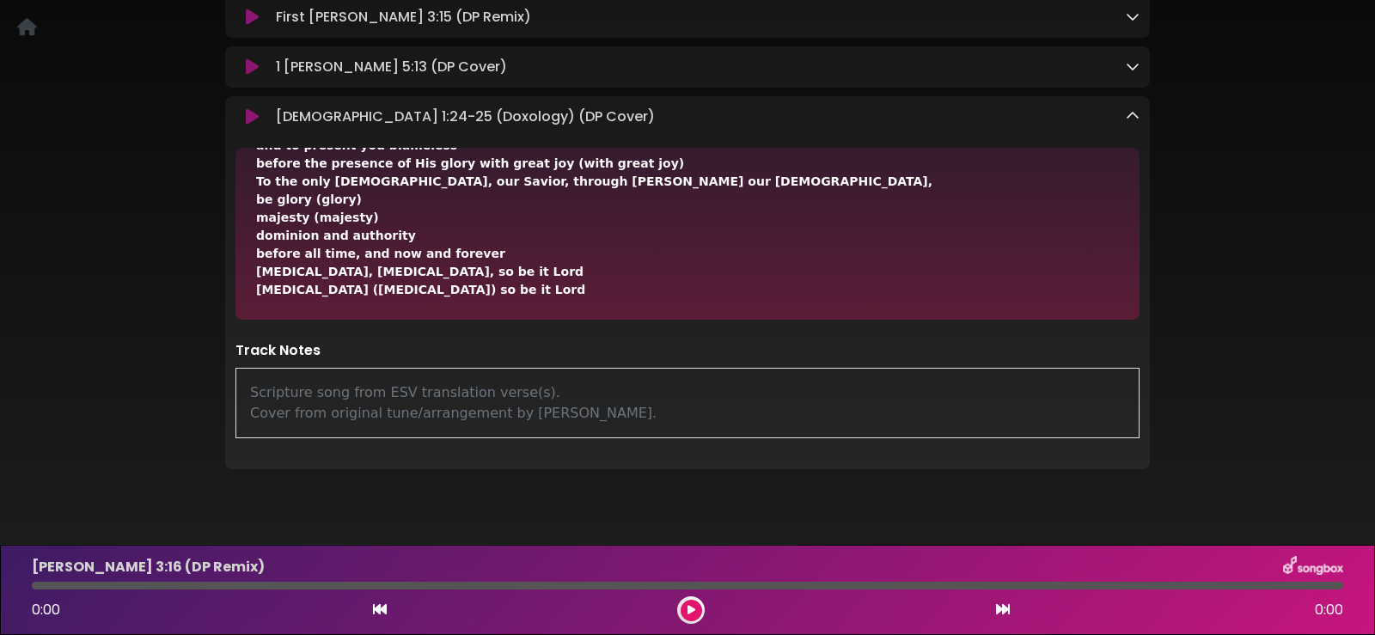
scroll to position [515, 0]
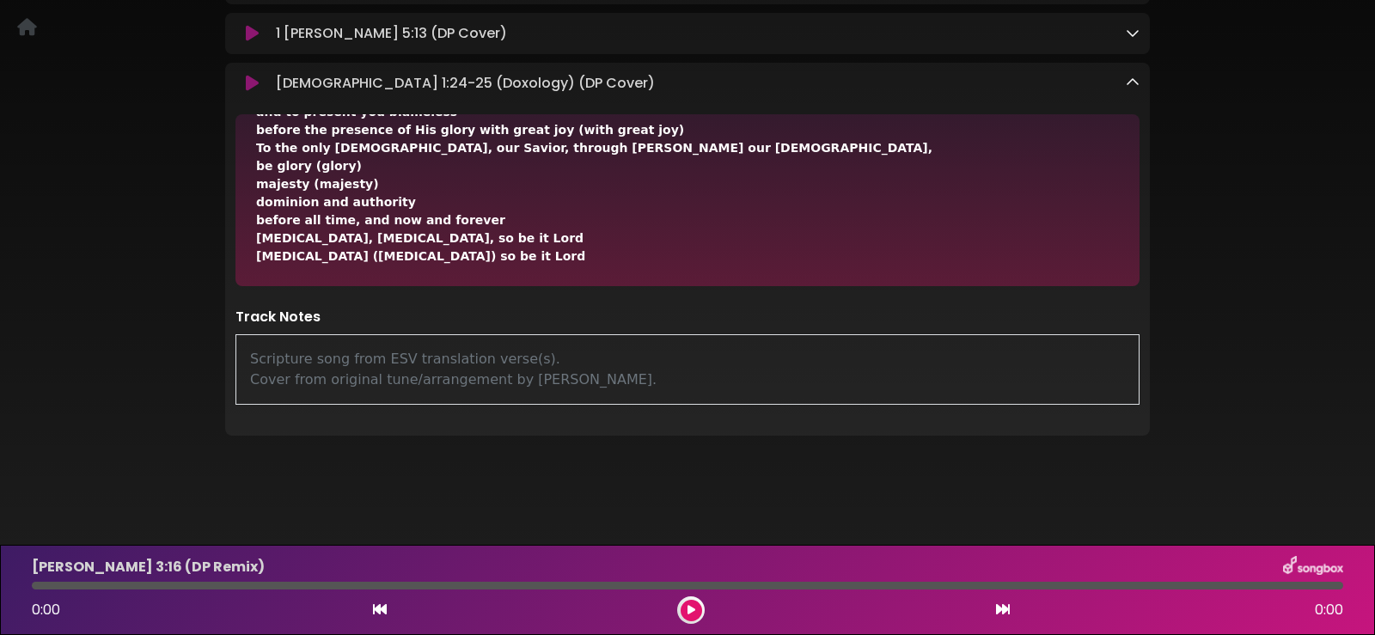
click at [1126, 80] on icon at bounding box center [1133, 83] width 14 height 14
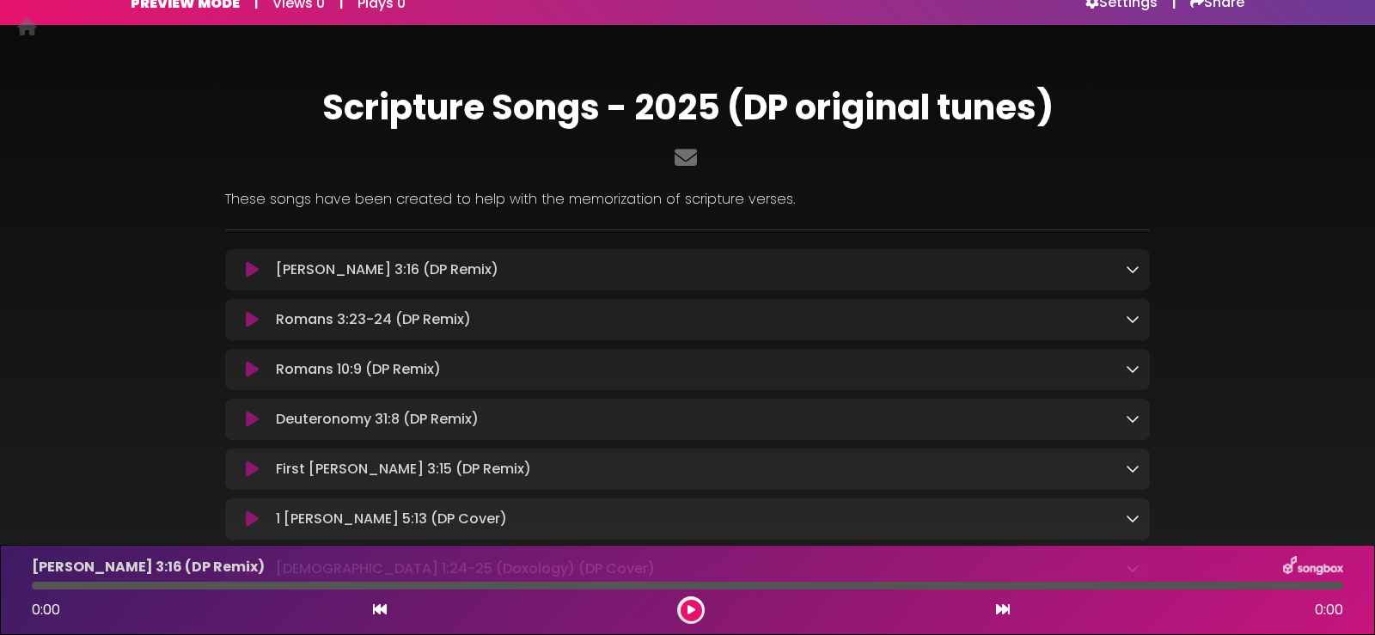
scroll to position [0, 0]
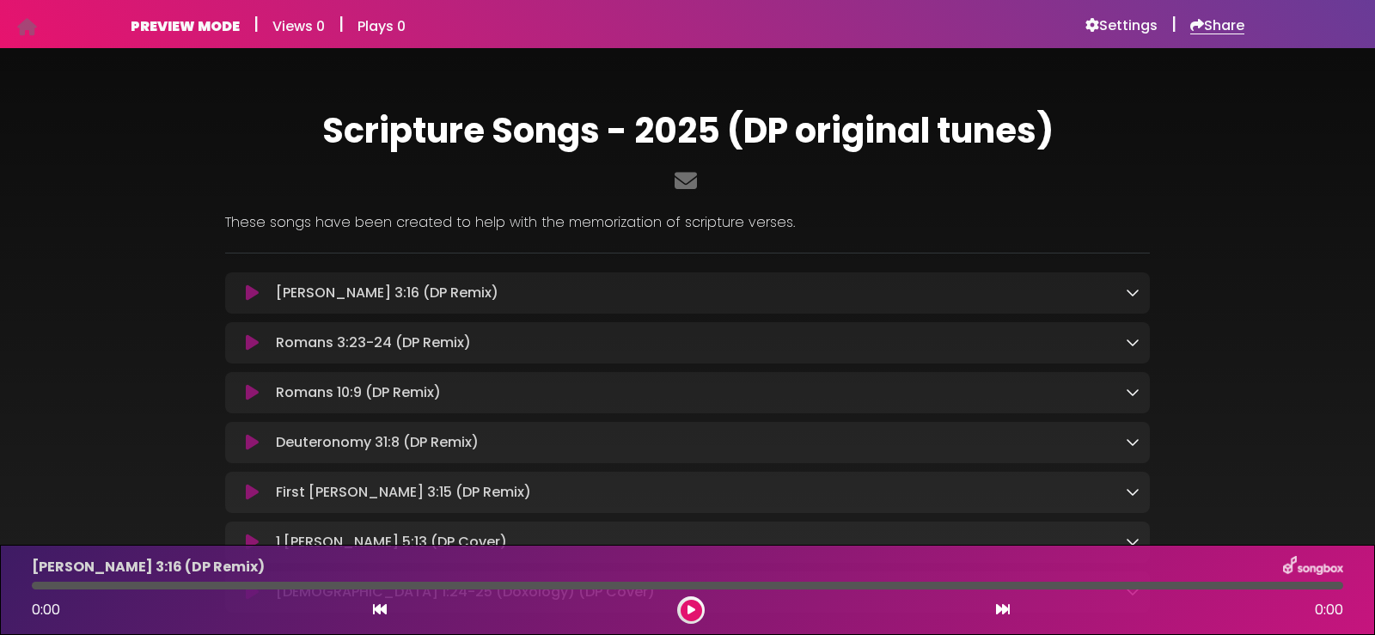
click at [1212, 22] on h6 "Share" at bounding box center [1217, 25] width 54 height 17
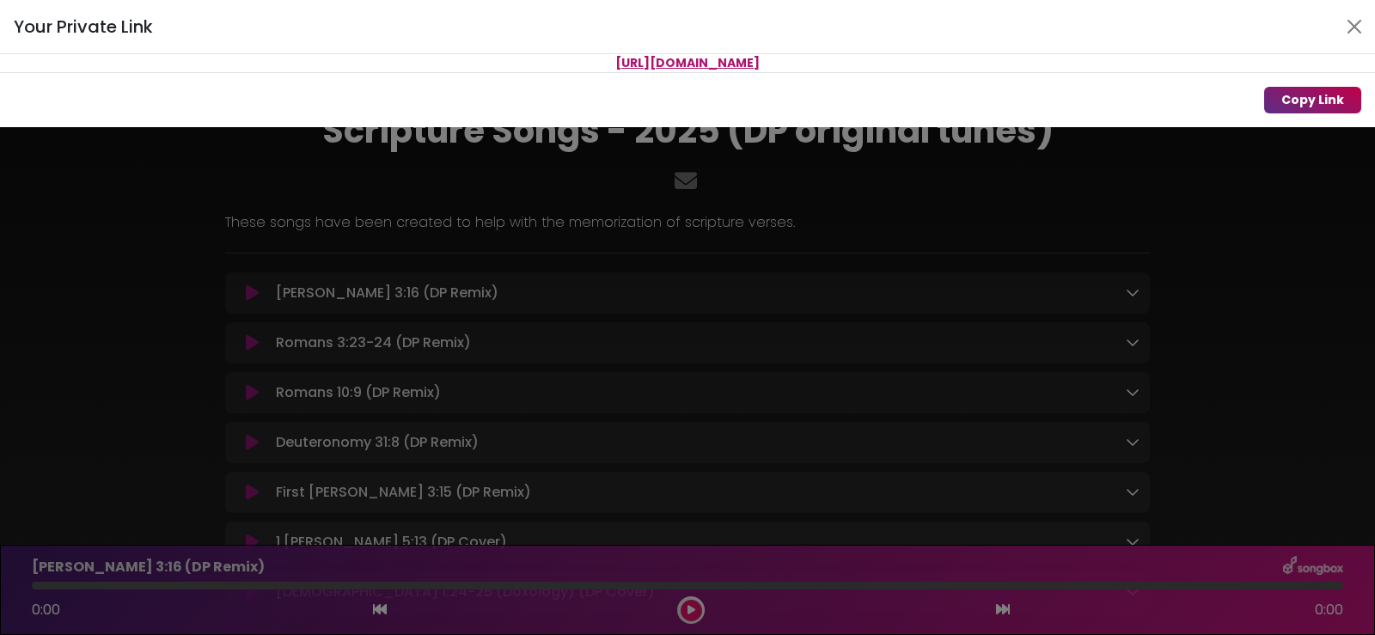
click at [1306, 102] on button "Copy Link" at bounding box center [1312, 100] width 97 height 27
drag, startPoint x: 907, startPoint y: 63, endPoint x: 479, endPoint y: 60, distance: 427.1
click at [479, 60] on p "[URL][DOMAIN_NAME]" at bounding box center [687, 63] width 1375 height 18
copy span "[URL][DOMAIN_NAME]"
click at [923, 61] on p "[URL][DOMAIN_NAME]" at bounding box center [687, 63] width 1375 height 18
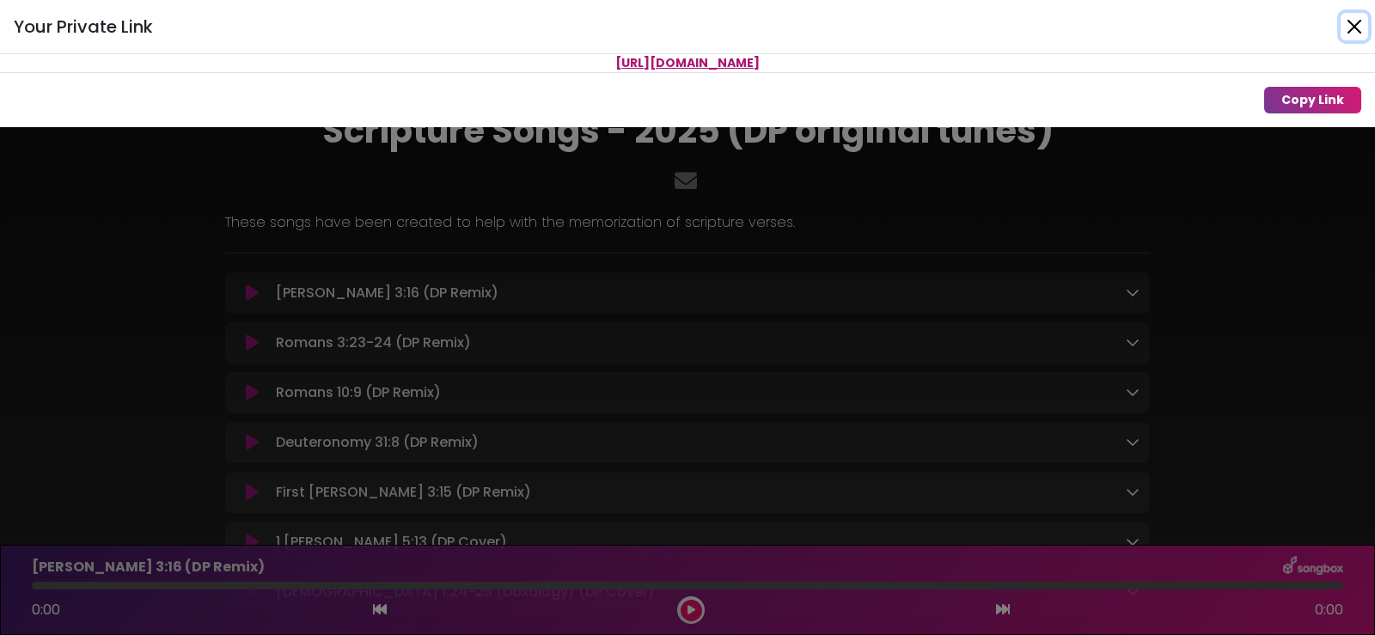
click at [1351, 23] on button "Close" at bounding box center [1354, 26] width 27 height 27
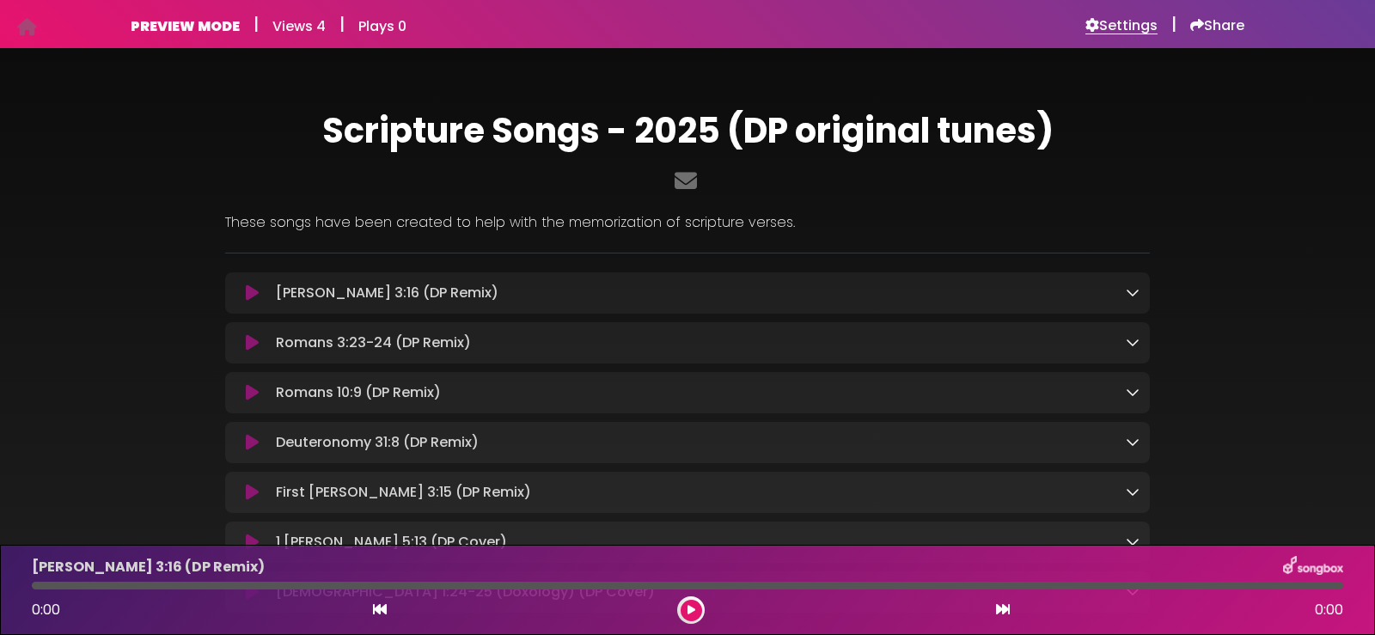
click at [1130, 26] on h6 "Settings" at bounding box center [1121, 25] width 72 height 17
